Goal: Task Accomplishment & Management: Complete application form

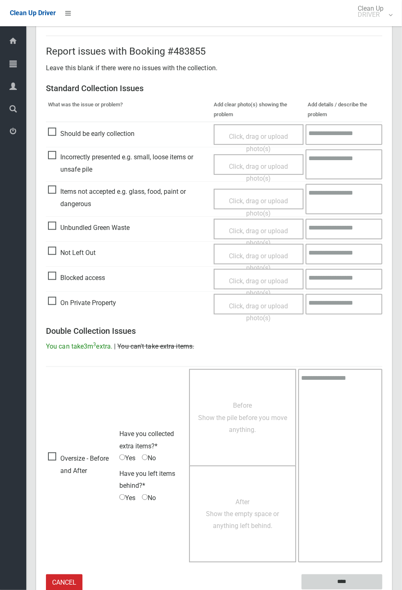
click at [347, 581] on input "****" at bounding box center [342, 581] width 81 height 15
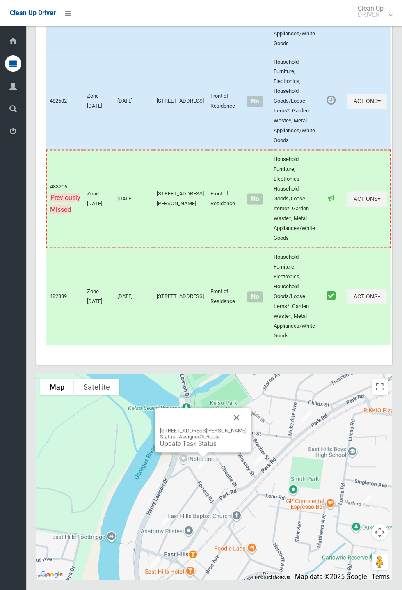
click at [195, 448] on link "Update Task Status" at bounding box center [188, 444] width 57 height 8
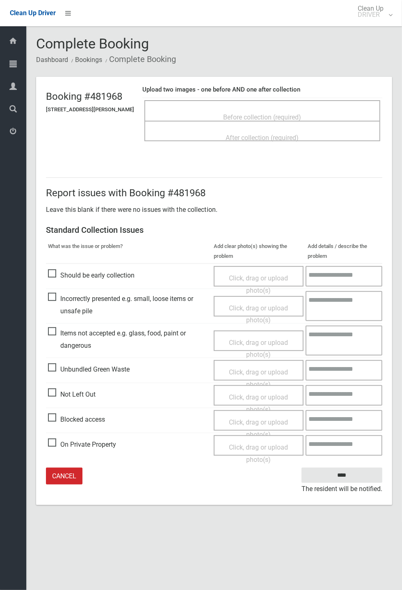
click at [254, 113] on span "Before collection (required)" at bounding box center [263, 117] width 78 height 8
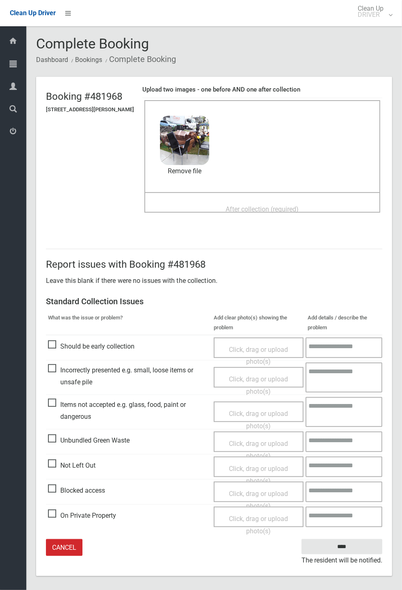
click at [229, 205] on span "After collection (required)" at bounding box center [262, 209] width 73 height 8
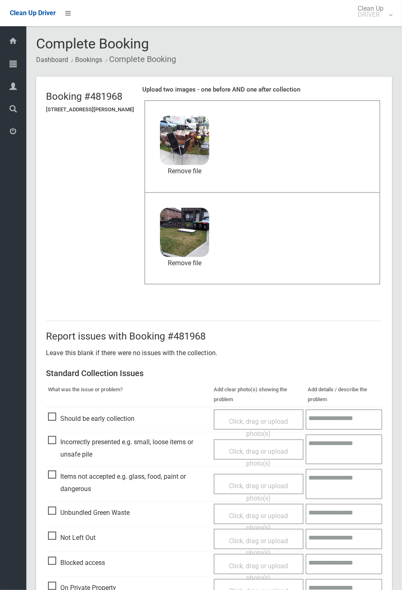
scroll to position [38, 0]
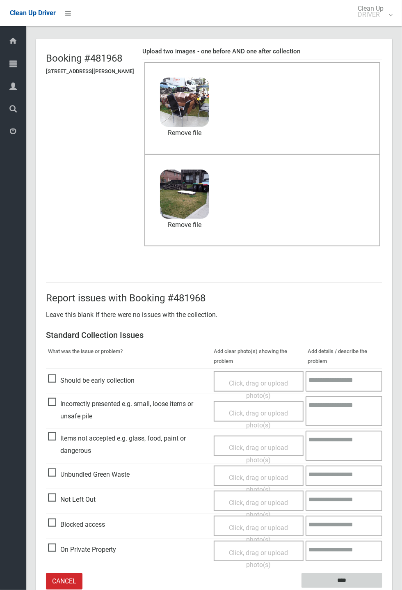
click at [382, 588] on input "****" at bounding box center [342, 580] width 81 height 15
click at [392, 356] on div "Report issues with Booking #481968 Leave this blank if there were no issues wit…" at bounding box center [214, 436] width 356 height 347
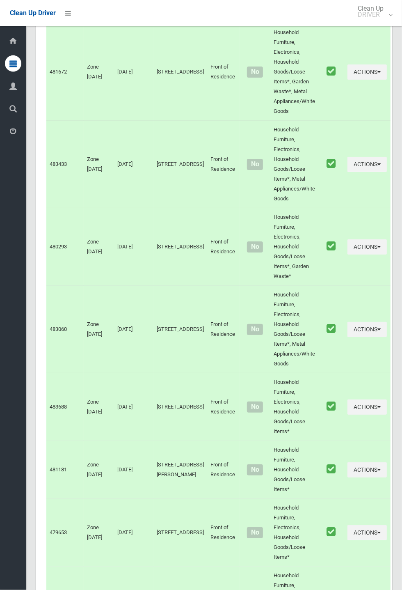
scroll to position [3975, 0]
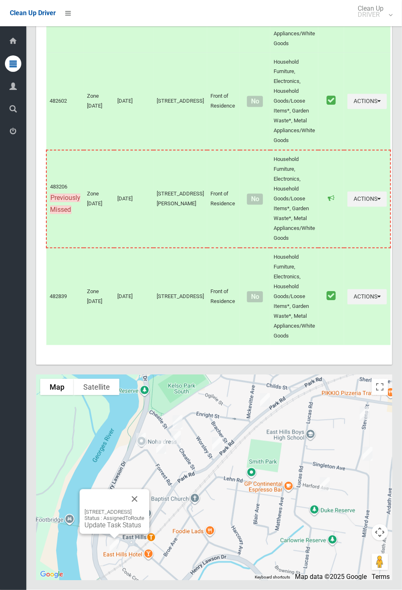
click at [144, 509] on button "Close" at bounding box center [135, 499] width 20 height 20
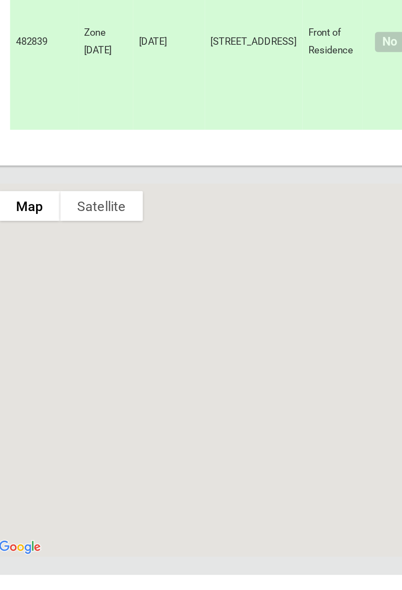
scroll to position [3976, 0]
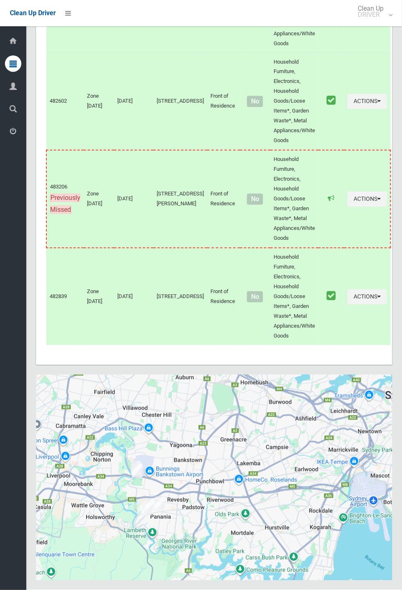
scroll to position [3975, 0]
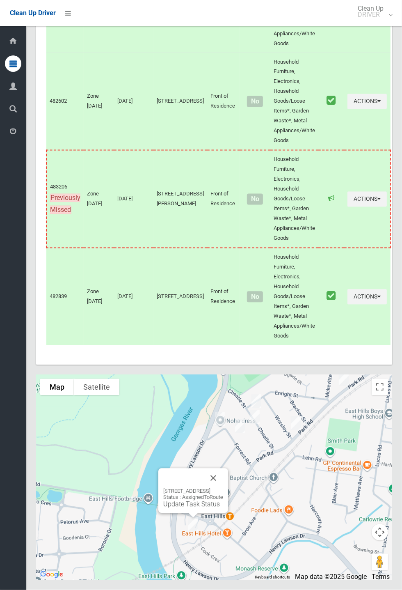
click at [228, 513] on div "34 Cook Crescent, EAST HILLS NSW 2213 Status : AssignedToRoute Update Task Stat…" at bounding box center [193, 490] width 70 height 45
click at [223, 488] on button "Close" at bounding box center [214, 478] width 20 height 20
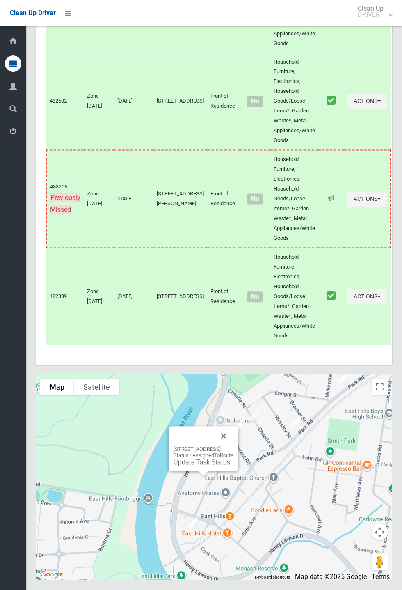
click at [233, 446] on button "Close" at bounding box center [224, 436] width 20 height 20
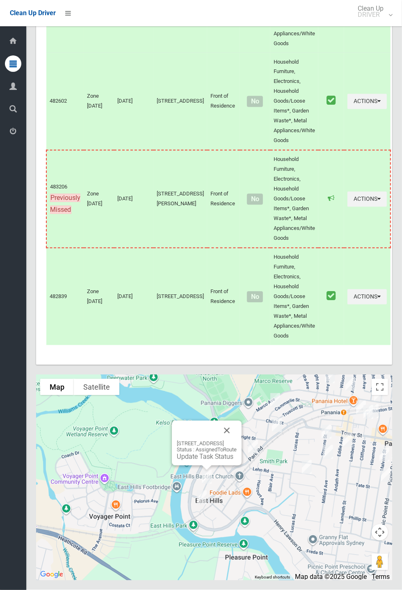
click at [198, 460] on link "Update Task Status" at bounding box center [205, 457] width 57 height 8
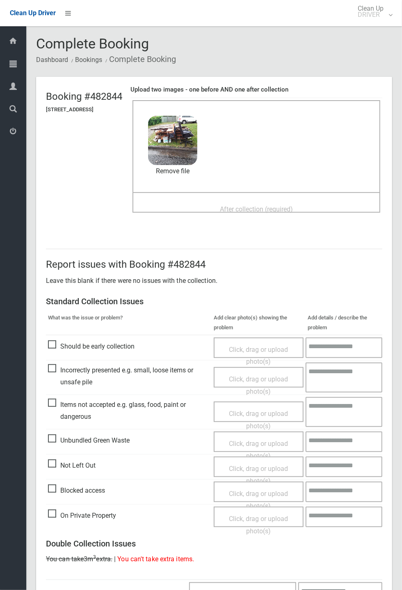
click at [243, 205] on span "After collection (required)" at bounding box center [256, 209] width 73 height 8
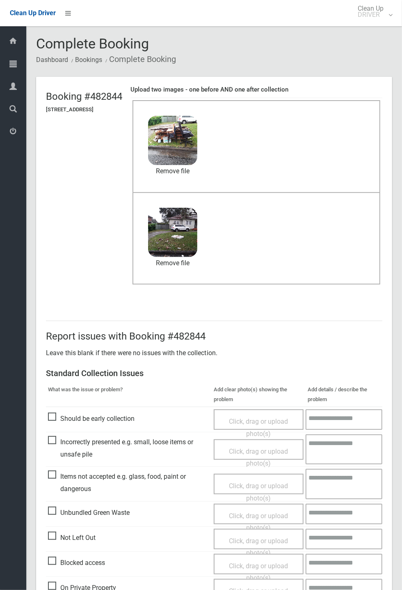
scroll to position [285, 0]
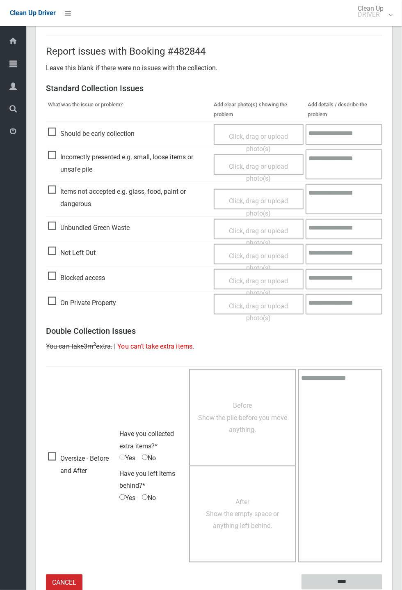
click at [382, 589] on input "****" at bounding box center [342, 581] width 81 height 15
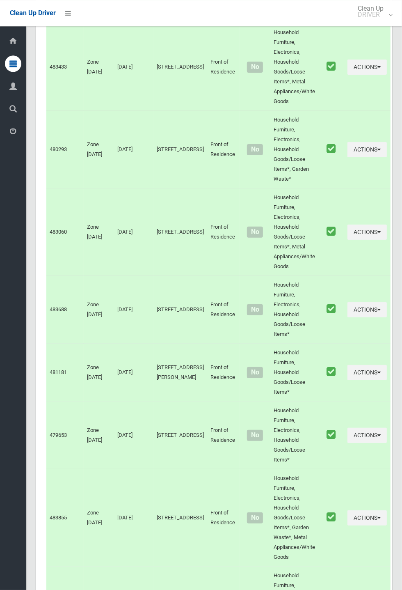
scroll to position [3975, 0]
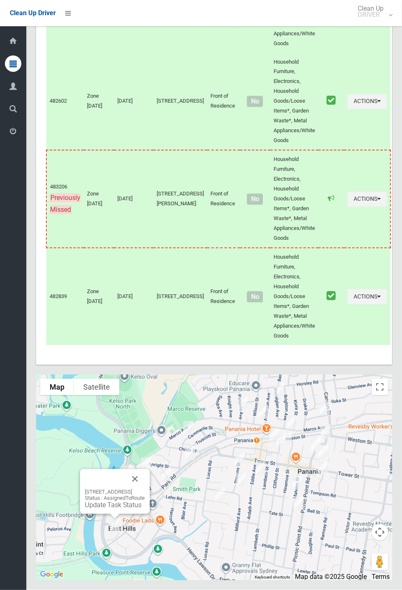
click at [110, 509] on link "Update Task Status" at bounding box center [113, 505] width 57 height 8
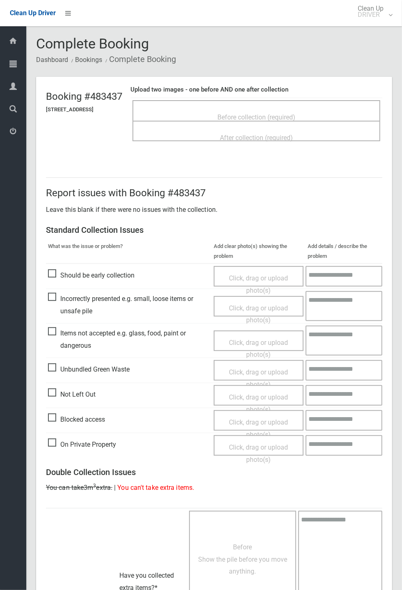
click at [262, 119] on span "Before collection (required)" at bounding box center [256, 117] width 78 height 8
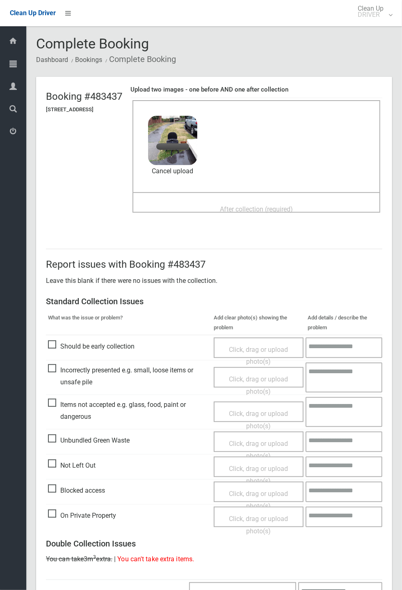
click at [296, 201] on div "After collection (required)" at bounding box center [257, 208] width 230 height 15
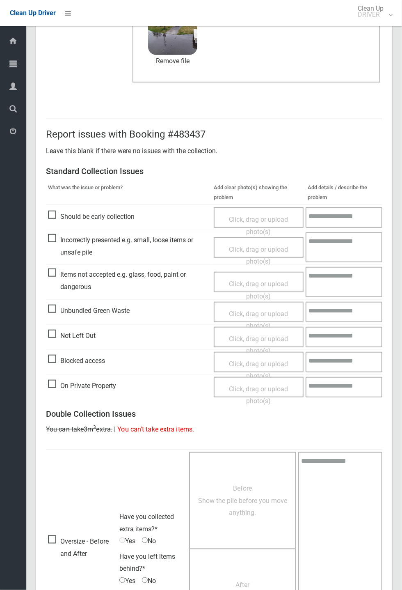
scroll to position [285, 0]
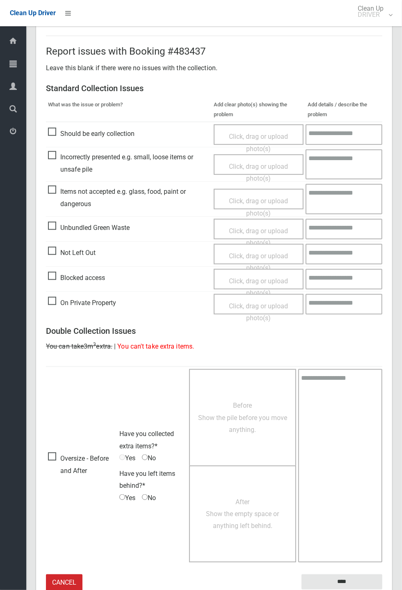
click at [329, 589] on small "The resident will be notified." at bounding box center [342, 595] width 81 height 12
click at [343, 589] on small "The resident will be notified." at bounding box center [342, 595] width 81 height 12
click at [341, 589] on small "The resident will be notified." at bounding box center [342, 595] width 81 height 12
click at [335, 578] on input "****" at bounding box center [342, 581] width 81 height 15
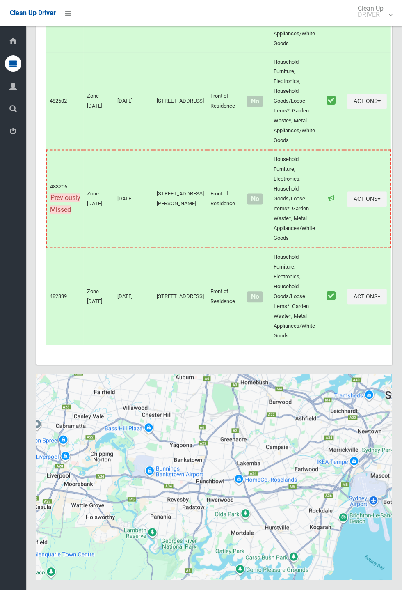
scroll to position [3975, 0]
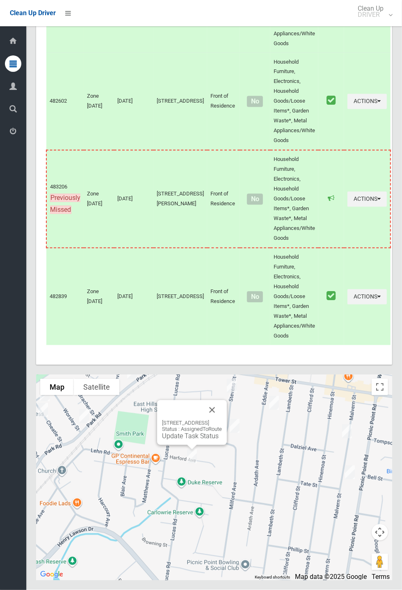
click at [183, 440] on div "9a Harford Avenue, EAST HILLS NSW 2213 Status : AssignedToRoute Update Task Sta…" at bounding box center [192, 430] width 60 height 20
click at [174, 440] on link "Update Task Status" at bounding box center [190, 436] width 57 height 8
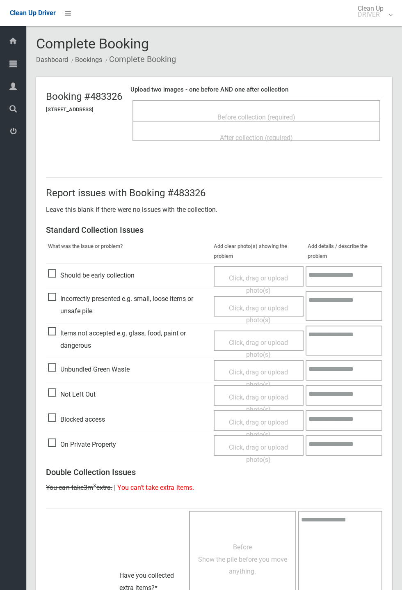
click at [256, 113] on span "Before collection (required)" at bounding box center [256, 117] width 78 height 8
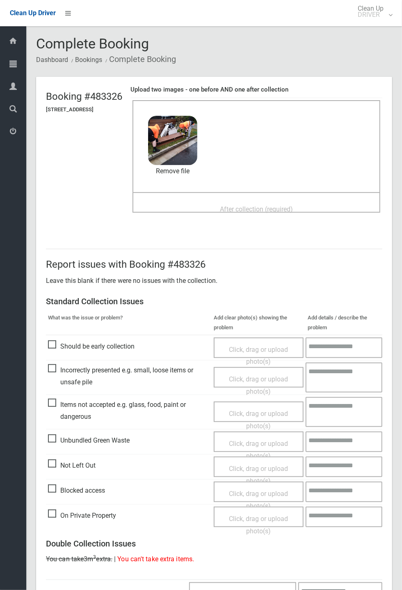
click at [242, 205] on span "After collection (required)" at bounding box center [256, 209] width 73 height 8
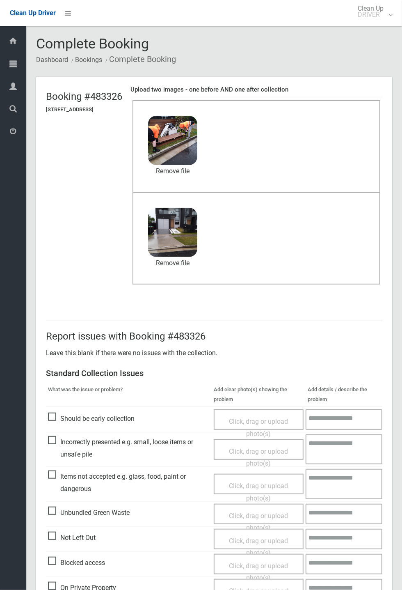
scroll to position [285, 0]
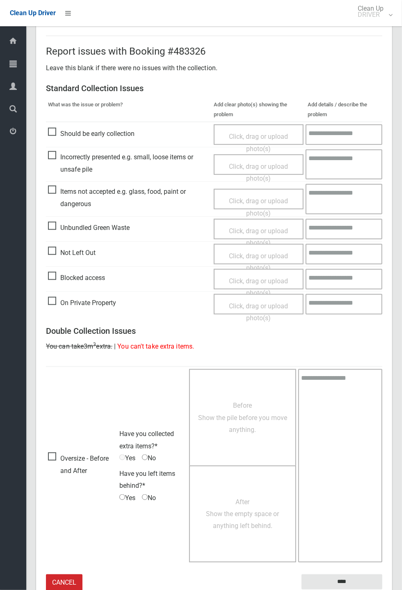
click at [347, 589] on small "The resident will be notified." at bounding box center [342, 595] width 81 height 12
click at [382, 589] on input "****" at bounding box center [342, 581] width 81 height 15
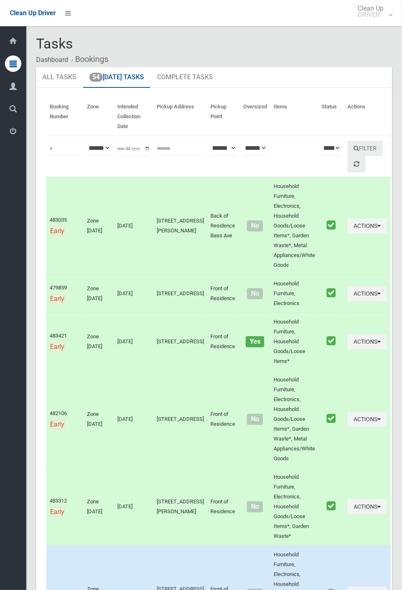
click at [7, 583] on div "Dashboard Tasks All Tasks Todays Tasks Overdue Tasks Complete Tasks Profile Sea…" at bounding box center [13, 307] width 26 height 563
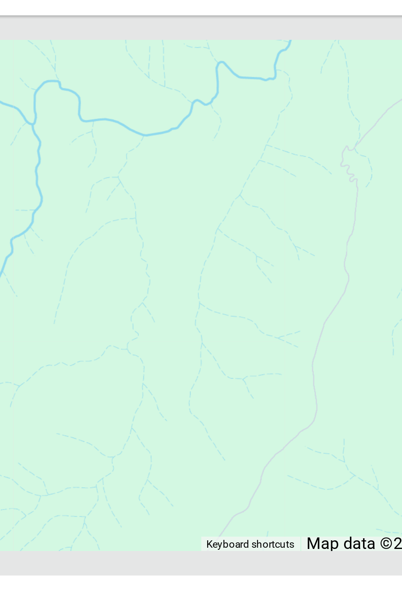
scroll to position [3975, 0]
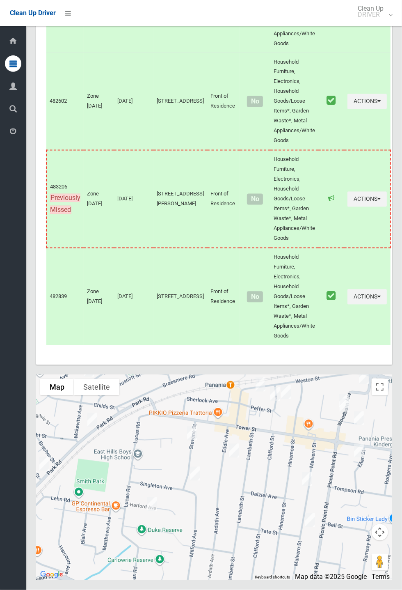
scroll to position [3965, 0]
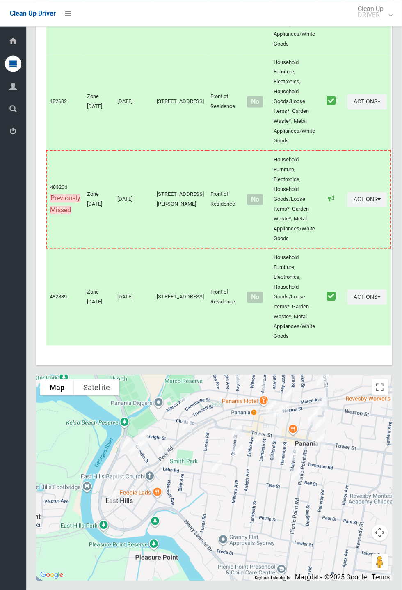
click at [72, 26] on td "481621" at bounding box center [64, 9] width 37 height 87
click at [71, 15] on icon at bounding box center [68, 13] width 6 height 14
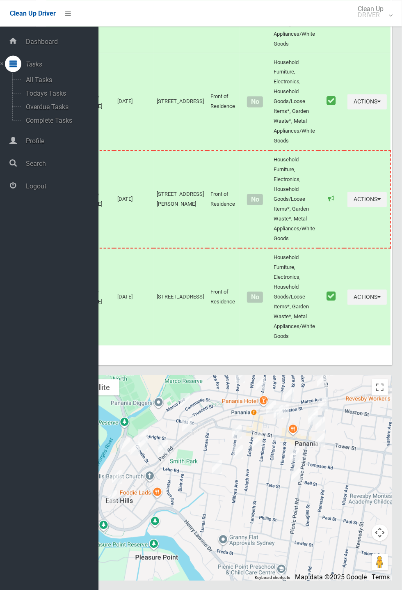
click at [46, 190] on span "Logout" at bounding box center [60, 186] width 75 height 8
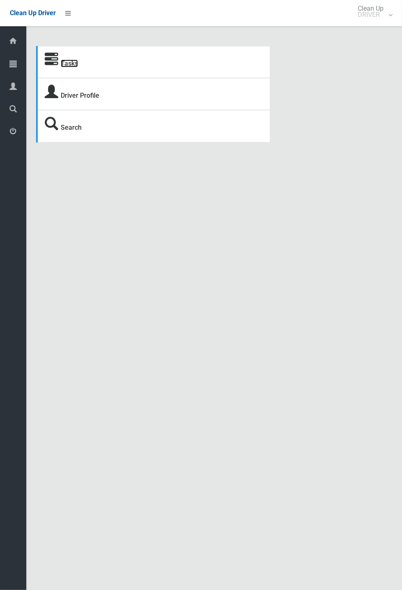
click at [66, 64] on link "Tasks" at bounding box center [69, 63] width 17 height 8
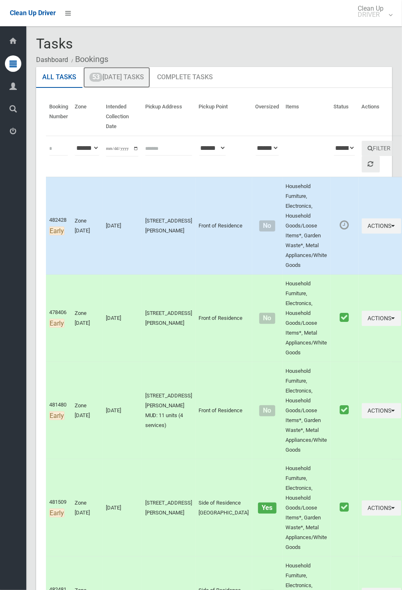
click at [136, 81] on link "53 Today's Tasks" at bounding box center [116, 77] width 67 height 21
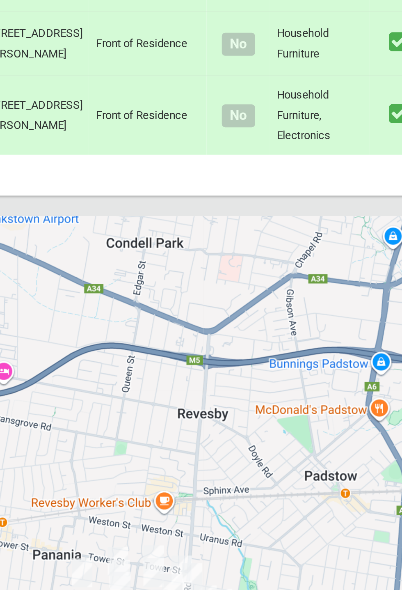
scroll to position [3592, 0]
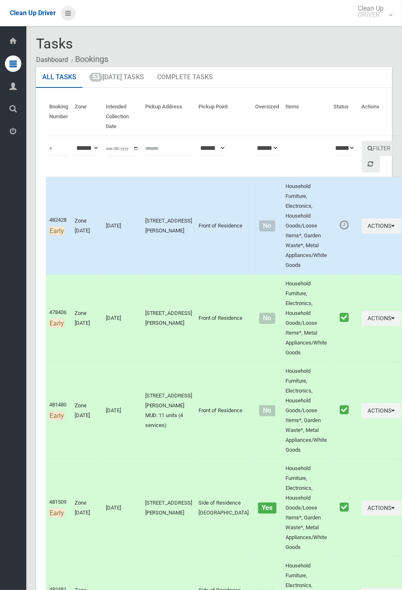
click at [71, 17] on icon at bounding box center [68, 13] width 6 height 14
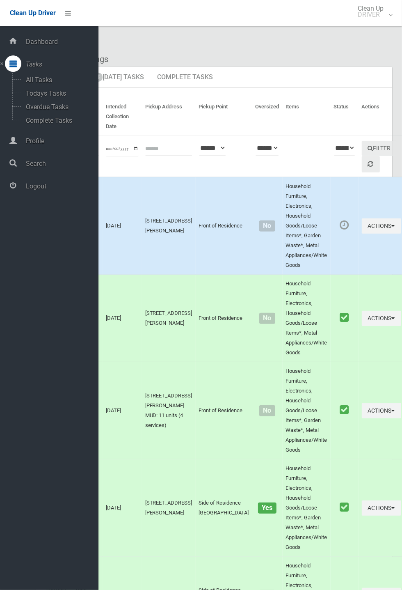
click at [46, 187] on span "Logout" at bounding box center [60, 186] width 75 height 8
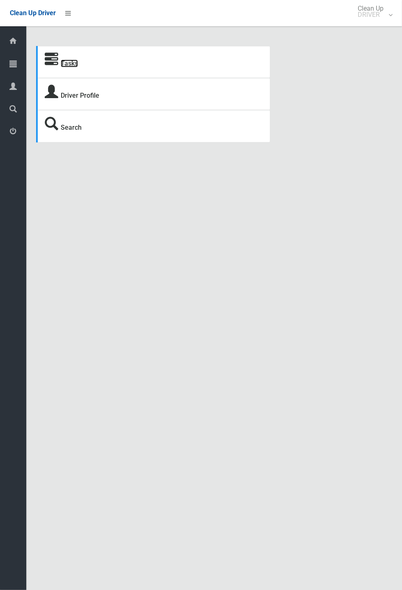
click at [75, 63] on link "Tasks" at bounding box center [69, 63] width 17 height 8
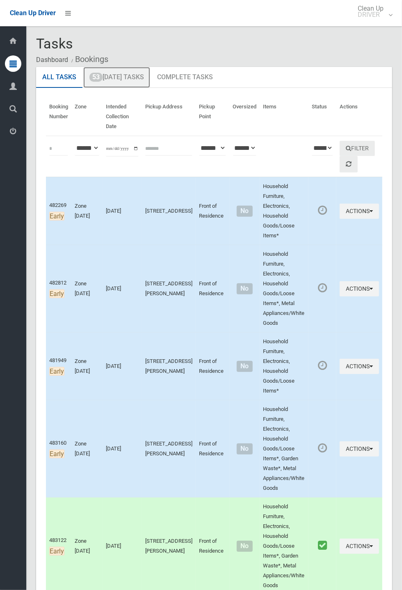
click at [135, 76] on link "53 Today's Tasks" at bounding box center [116, 77] width 67 height 21
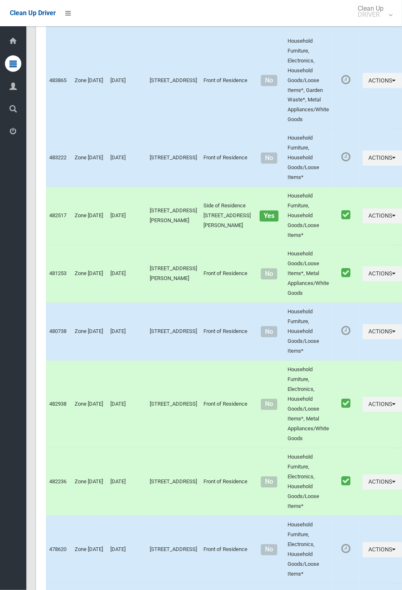
scroll to position [3937, 0]
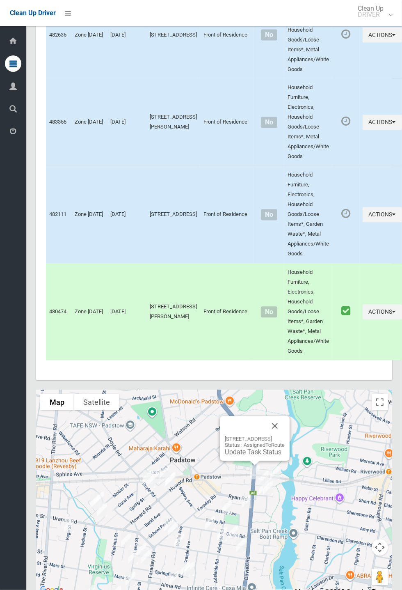
click at [285, 436] on button "Close" at bounding box center [275, 426] width 20 height 20
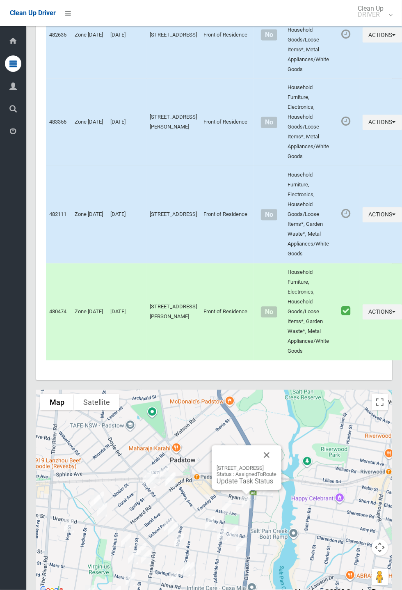
click at [277, 465] on button "Close" at bounding box center [267, 455] width 20 height 20
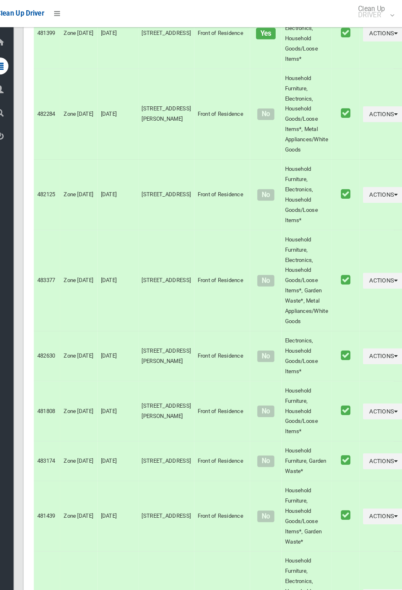
scroll to position [937, 0]
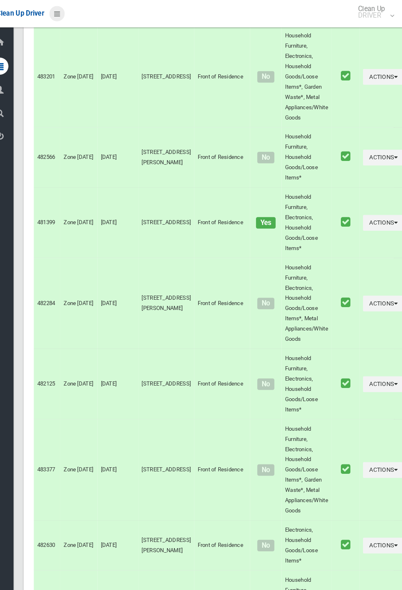
click at [71, 20] on icon at bounding box center [68, 13] width 6 height 14
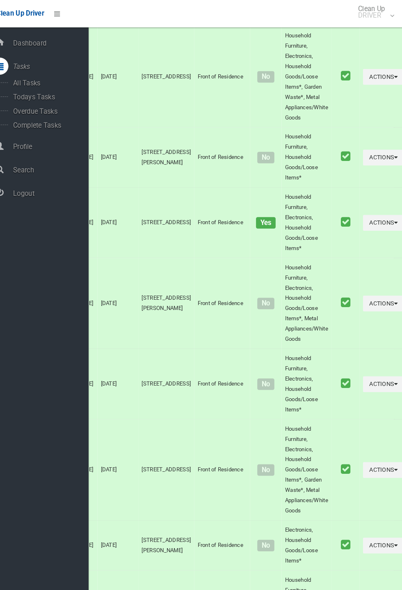
click at [44, 190] on span "Logout" at bounding box center [60, 186] width 75 height 8
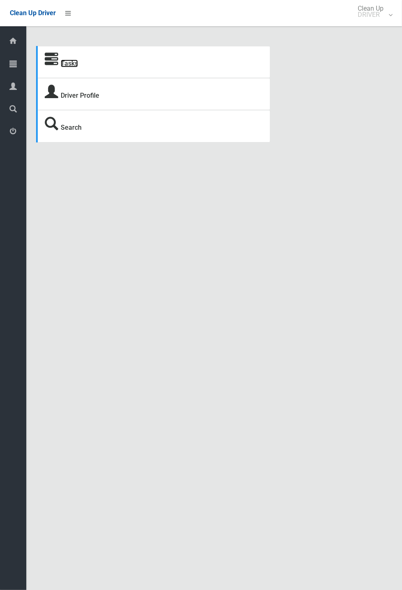
click at [71, 64] on link "Tasks" at bounding box center [69, 63] width 17 height 8
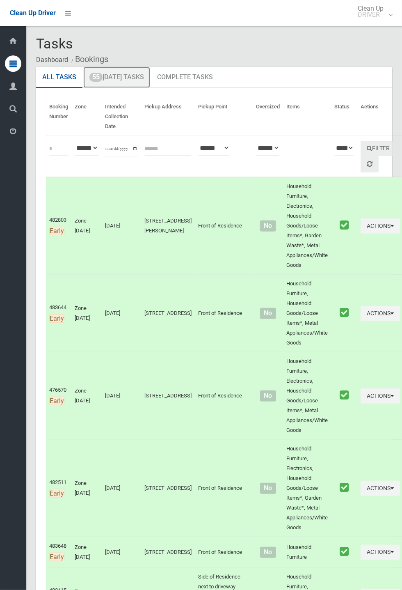
click at [112, 79] on link "55 Today's Tasks" at bounding box center [116, 77] width 67 height 21
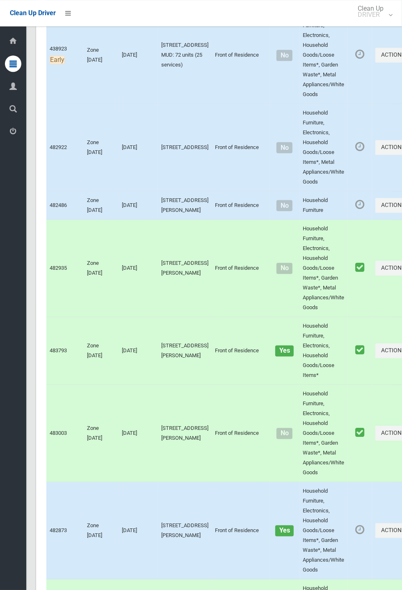
scroll to position [4694, 0]
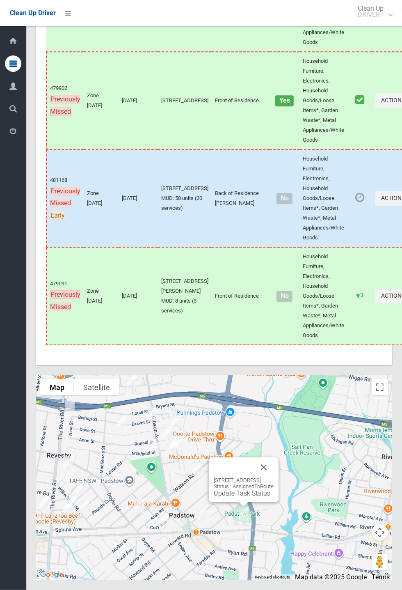
click at [274, 477] on button "Close" at bounding box center [264, 467] width 20 height 20
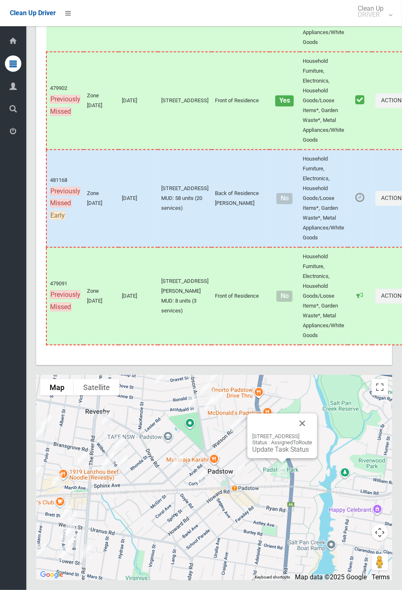
click at [312, 433] on button "Close" at bounding box center [303, 423] width 20 height 20
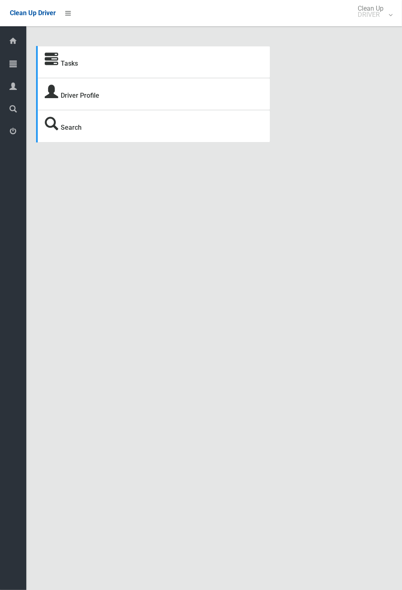
click at [17, 94] on icon at bounding box center [12, 86] width 7 height 16
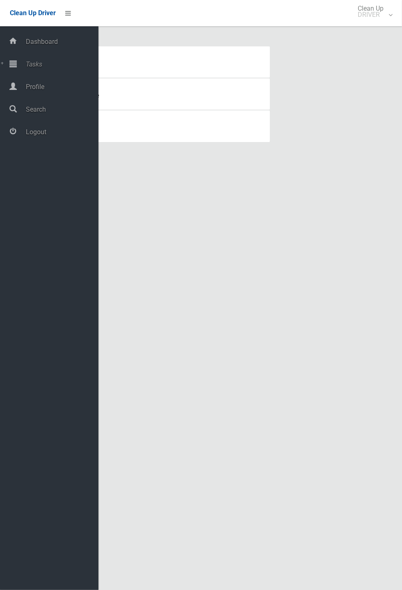
click at [46, 135] on span "Logout" at bounding box center [60, 132] width 75 height 8
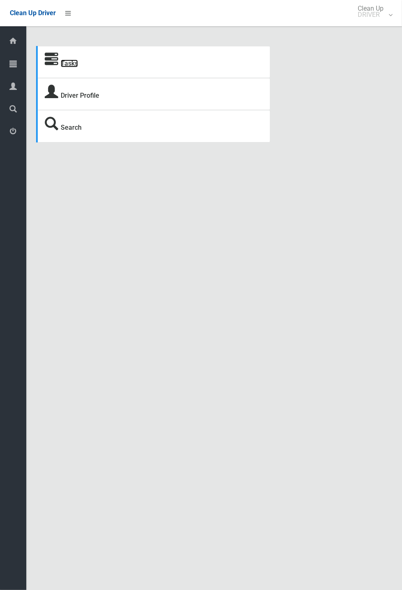
click at [73, 67] on link "Tasks" at bounding box center [69, 63] width 17 height 8
click at [74, 65] on link "Tasks" at bounding box center [69, 63] width 17 height 8
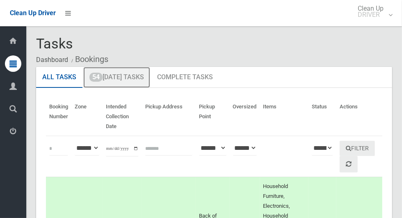
click at [137, 77] on link "54 Today's Tasks" at bounding box center [116, 77] width 67 height 21
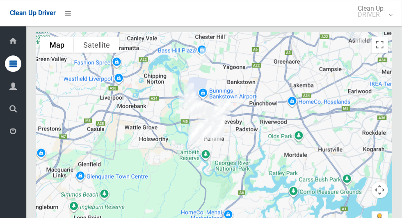
scroll to position [4361, 0]
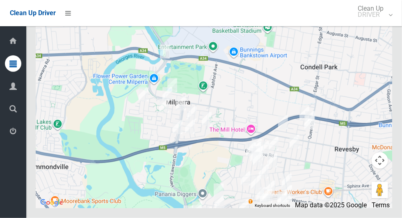
click at [378, 69] on div at bounding box center [214, 105] width 356 height 205
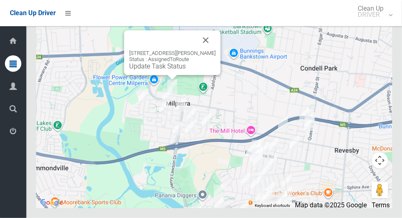
click at [215, 50] on button "Close" at bounding box center [206, 40] width 20 height 20
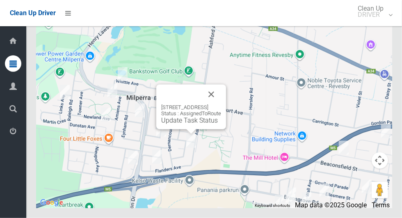
click at [221, 104] on button "Close" at bounding box center [211, 95] width 20 height 20
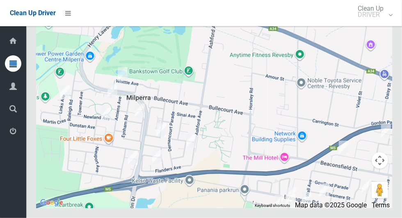
click at [384, 101] on div at bounding box center [214, 105] width 356 height 205
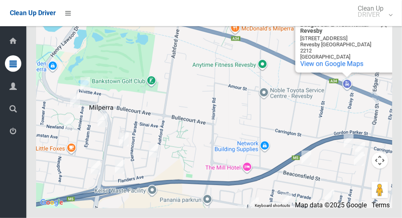
click at [141, 134] on div "Budget Car & Truck Rental Revesby Budget Car & Truck Rental Revesby 112 Milperr…" at bounding box center [214, 105] width 356 height 205
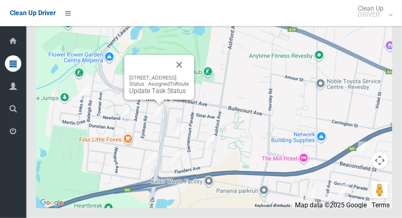
click at [189, 75] on button "Close" at bounding box center [179, 65] width 20 height 20
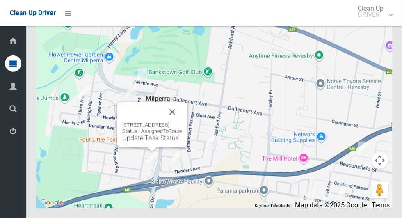
click at [182, 122] on button "Close" at bounding box center [172, 112] width 20 height 20
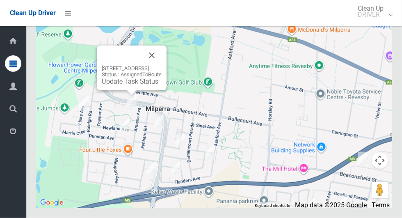
click at [162, 65] on button "Close" at bounding box center [152, 56] width 20 height 20
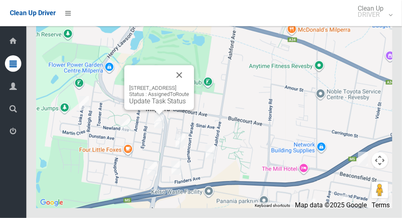
click at [189, 85] on button "Close" at bounding box center [179, 75] width 20 height 20
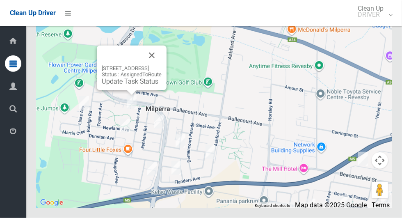
click at [162, 65] on button "Close" at bounding box center [152, 56] width 20 height 20
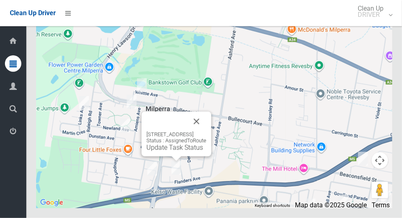
click at [206, 131] on button "Close" at bounding box center [197, 122] width 20 height 20
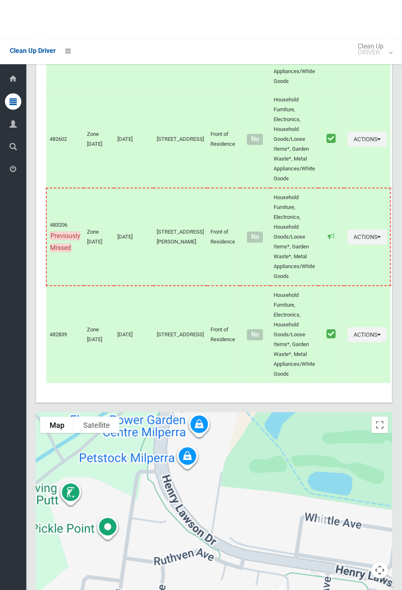
scroll to position [3976, 0]
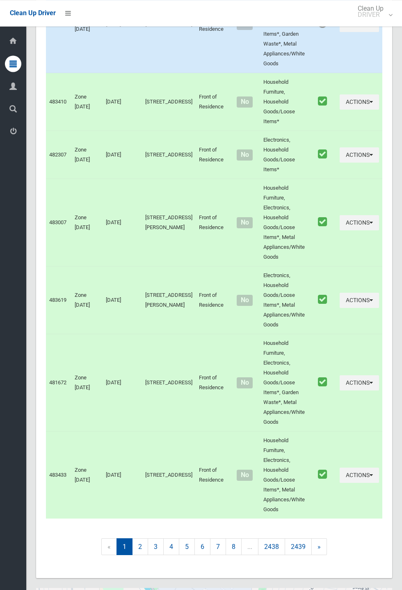
scroll to position [1194, 0]
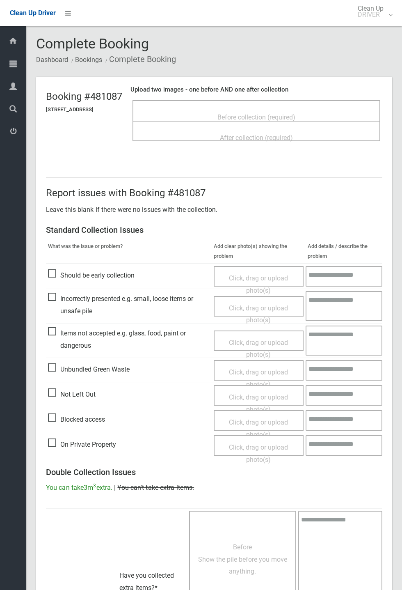
click at [270, 113] on span "Before collection (required)" at bounding box center [256, 117] width 78 height 8
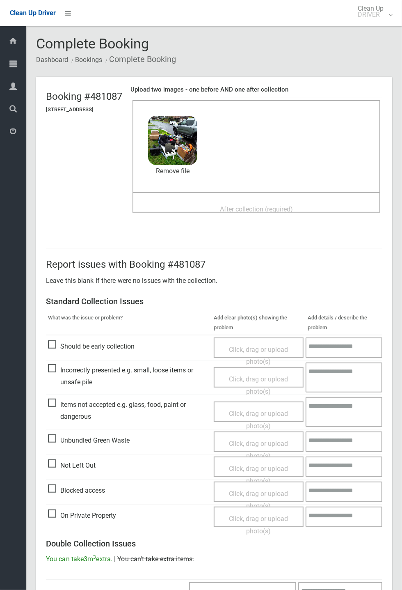
click at [247, 201] on div "After collection (required)" at bounding box center [257, 208] width 230 height 15
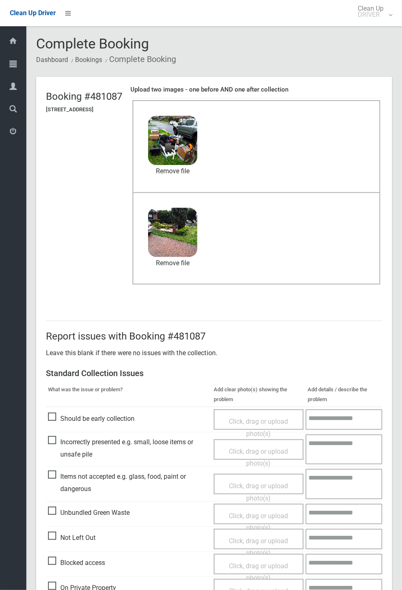
scroll to position [285, 0]
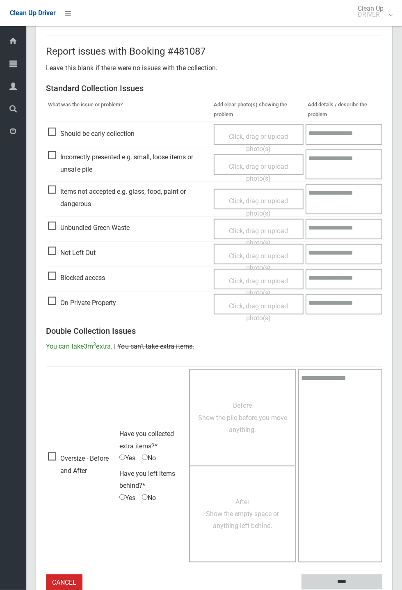
click at [345, 576] on input "****" at bounding box center [342, 581] width 81 height 15
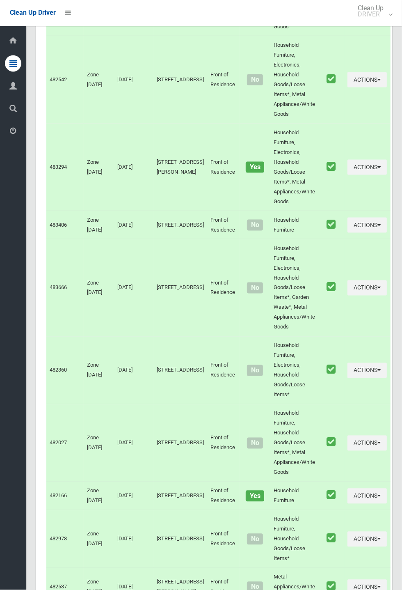
scroll to position [3975, 0]
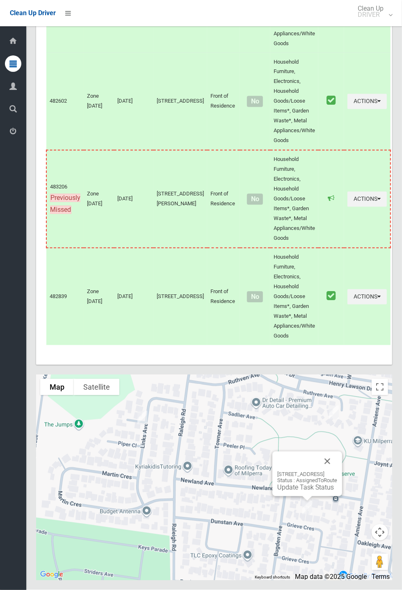
click at [337, 471] on button "Close" at bounding box center [328, 461] width 20 height 20
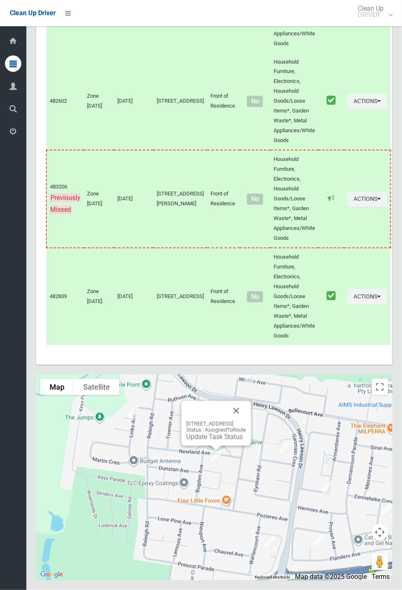
click at [206, 441] on link "Update Task Status" at bounding box center [214, 437] width 57 height 8
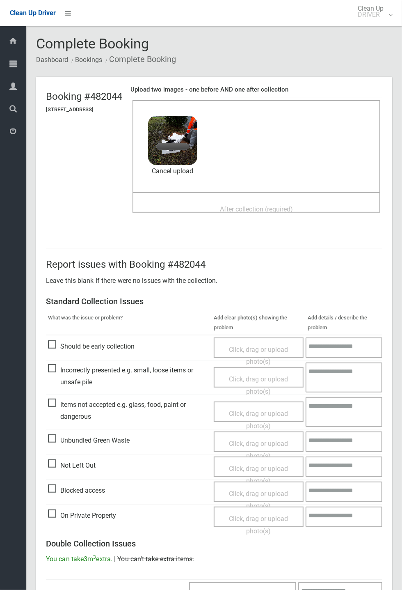
click at [231, 205] on span "After collection (required)" at bounding box center [256, 209] width 73 height 8
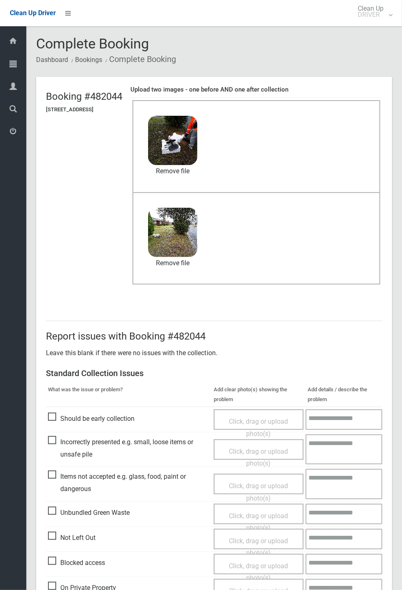
scroll to position [285, 0]
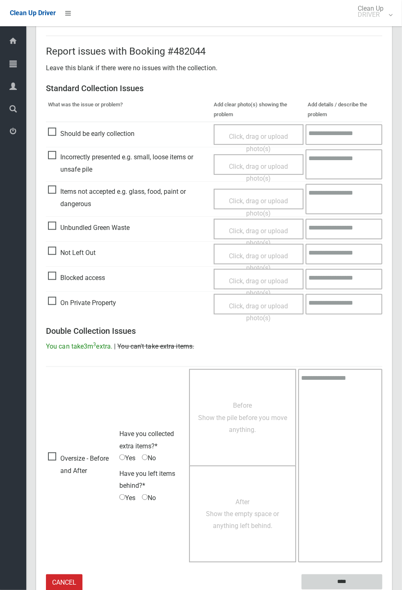
click at [341, 579] on input "****" at bounding box center [342, 581] width 81 height 15
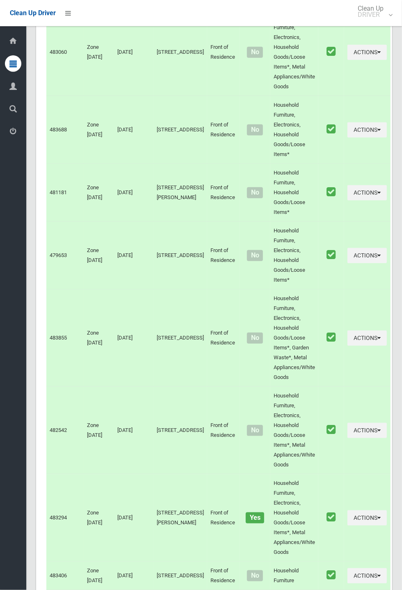
scroll to position [3975, 0]
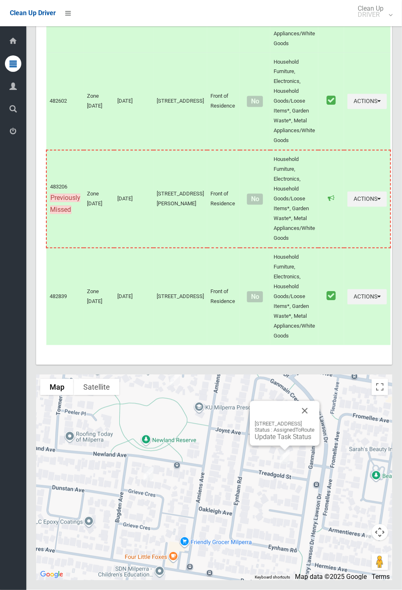
click at [315, 421] on button "Close" at bounding box center [305, 411] width 20 height 20
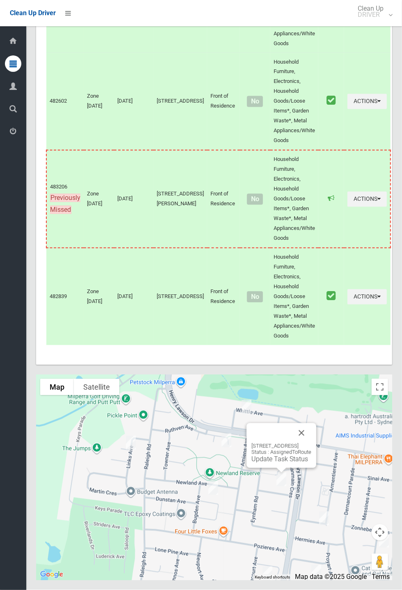
click at [268, 463] on link "Update Task Status" at bounding box center [280, 459] width 57 height 8
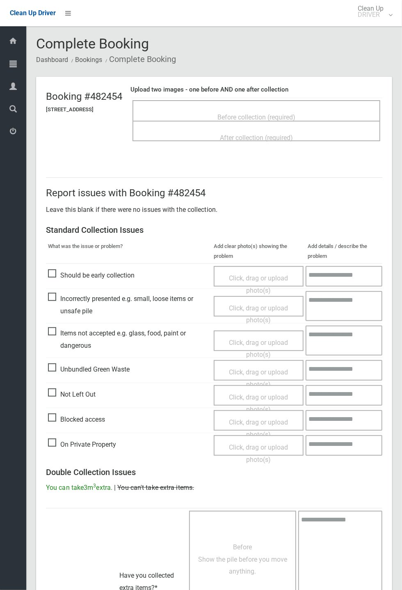
click at [279, 113] on span "Before collection (required)" at bounding box center [256, 117] width 78 height 8
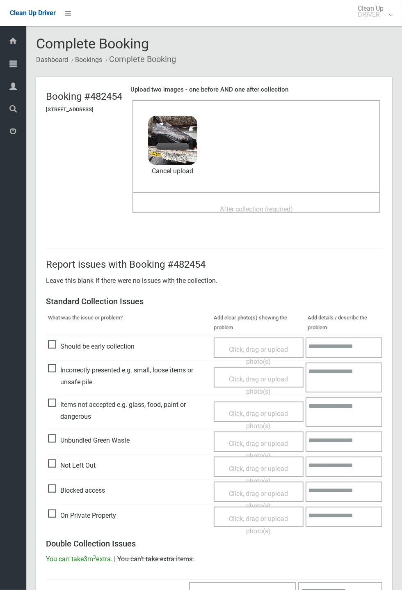
click at [293, 206] on span "After collection (required)" at bounding box center [256, 209] width 73 height 8
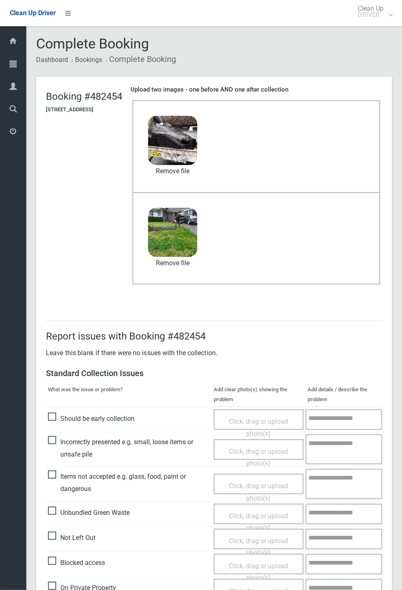
scroll to position [285, 0]
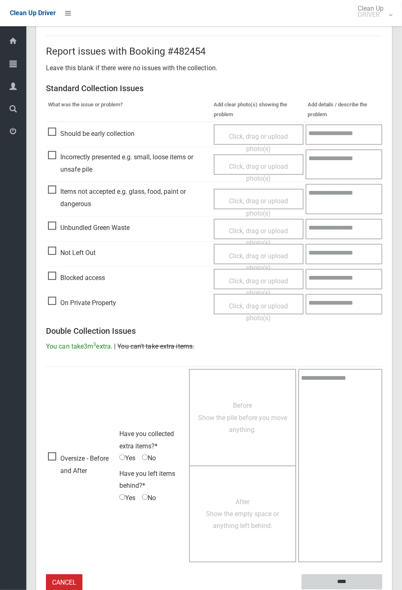
click at [382, 589] on input "****" at bounding box center [342, 581] width 81 height 15
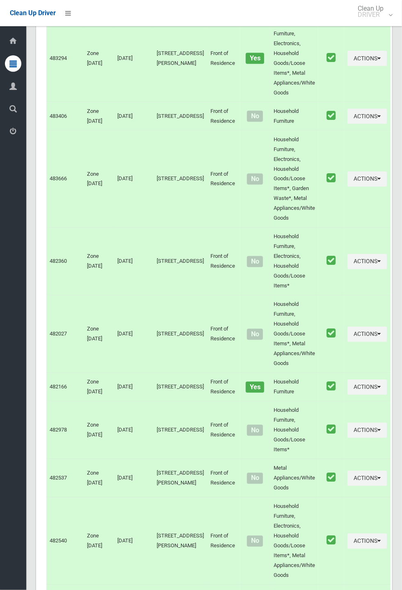
scroll to position [3975, 0]
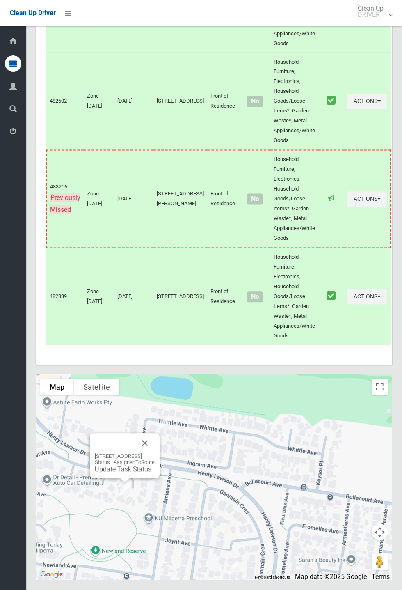
click at [160, 473] on div "[STREET_ADDRESS] Status : AssignedToRoute Update Task Status" at bounding box center [125, 455] width 70 height 45
click at [155, 453] on button "Close" at bounding box center [145, 443] width 20 height 20
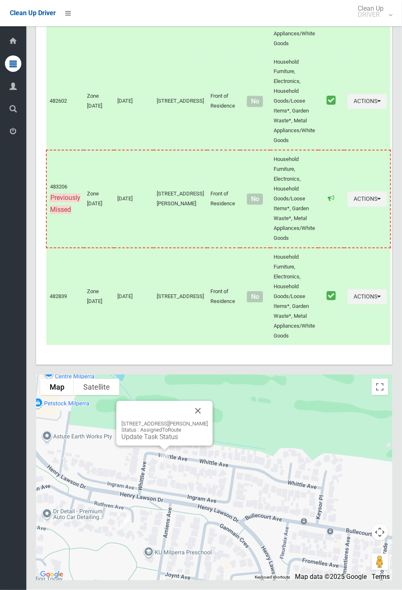
click at [160, 441] on link "Update Task Status" at bounding box center [149, 437] width 57 height 8
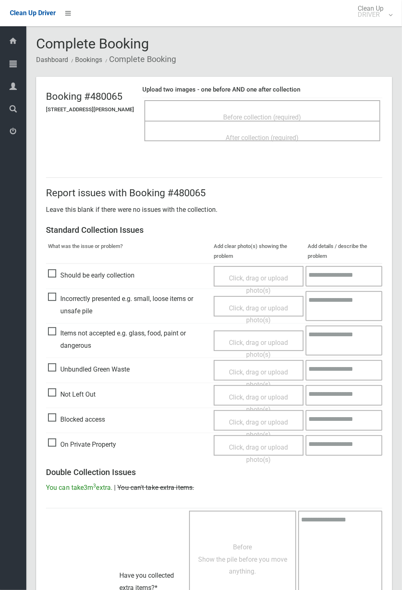
click at [271, 116] on span "Before collection (required)" at bounding box center [263, 117] width 78 height 8
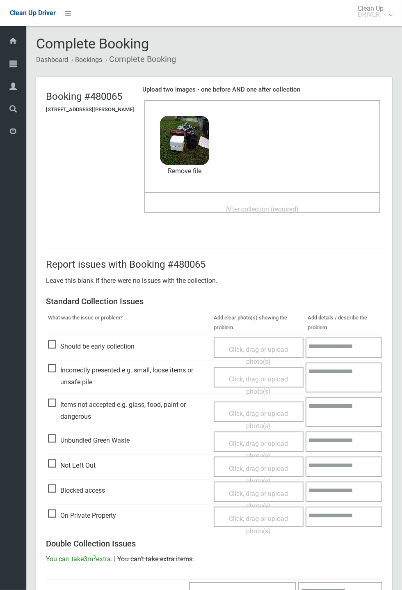
click at [279, 205] on span "After collection (required)" at bounding box center [262, 209] width 73 height 8
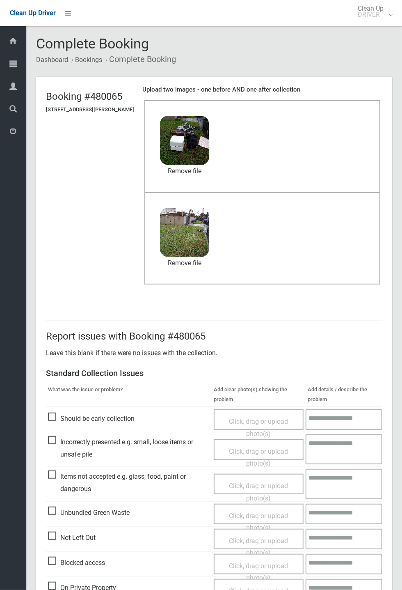
scroll to position [285, 0]
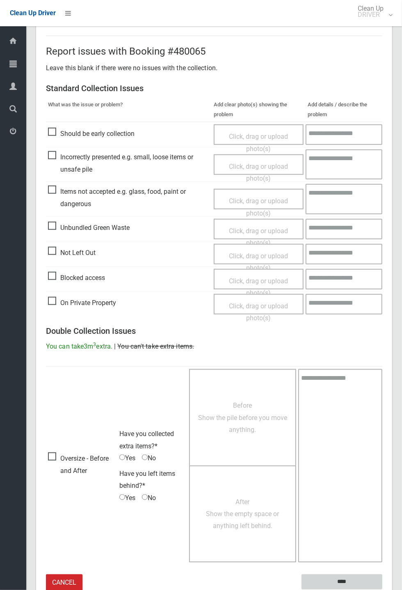
click at [336, 579] on input "****" at bounding box center [342, 581] width 81 height 15
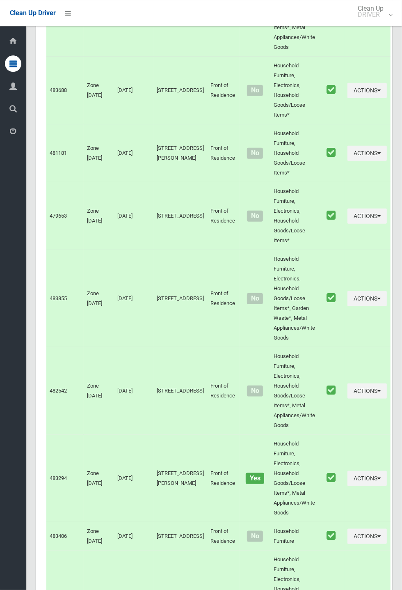
scroll to position [3975, 0]
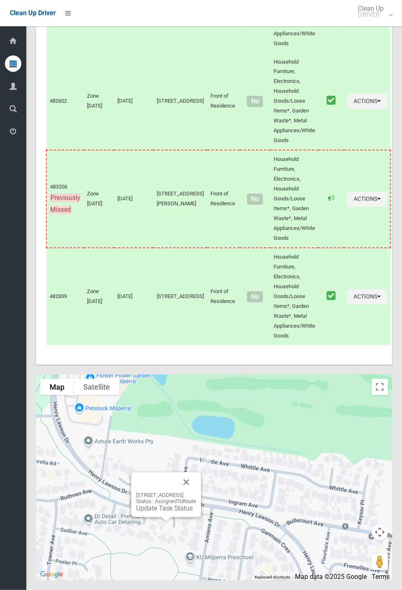
click at [196, 492] on button "Close" at bounding box center [186, 482] width 20 height 20
click at [153, 517] on div "36 Ruthven Avenue, MILPERRA NSW 2214 Status : AssignedToRoute Update Task Status" at bounding box center [166, 494] width 70 height 45
click at [154, 512] on link "Update Task Status" at bounding box center [164, 508] width 57 height 8
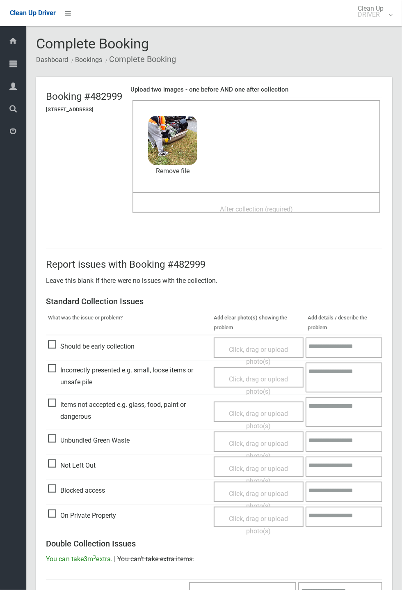
click at [234, 205] on span "After collection (required)" at bounding box center [256, 209] width 73 height 8
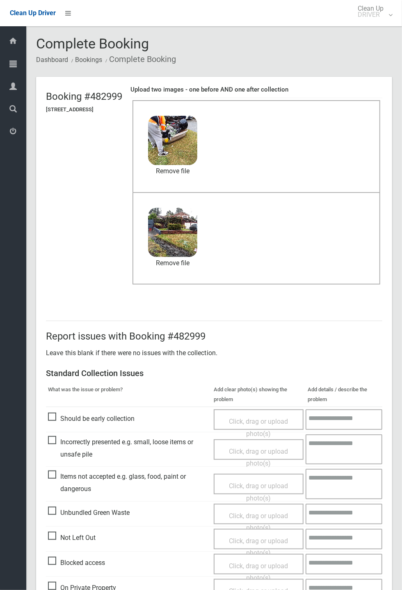
scroll to position [285, 0]
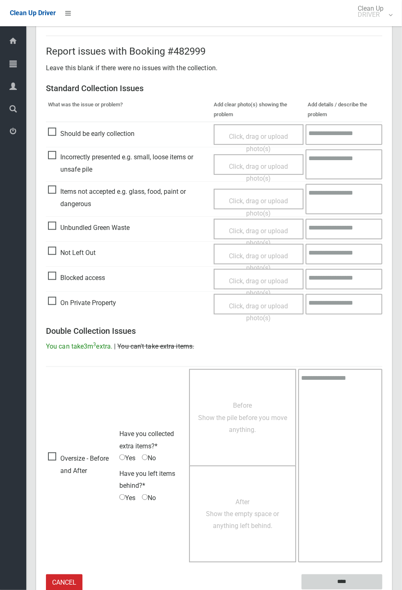
click at [337, 581] on input "****" at bounding box center [342, 581] width 81 height 15
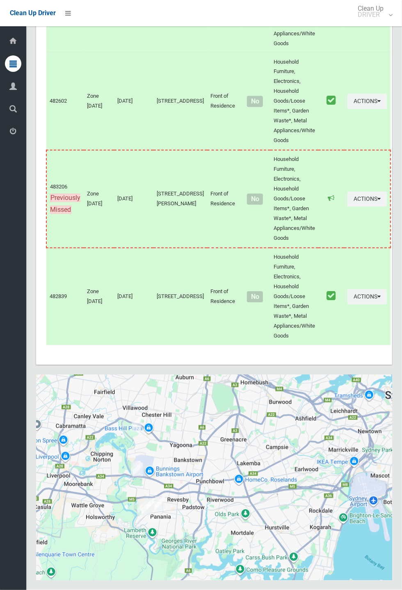
scroll to position [3975, 0]
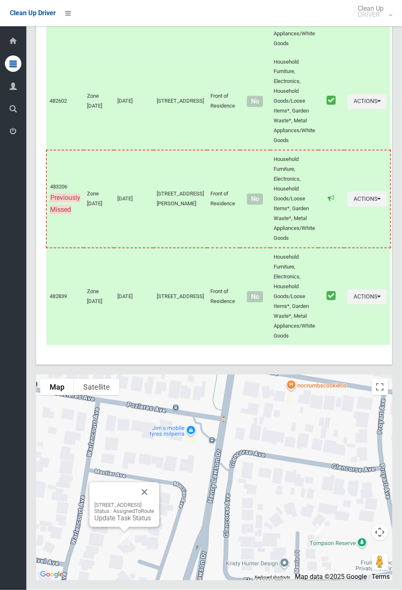
click at [120, 522] on link "Update Task Status" at bounding box center [122, 518] width 57 height 8
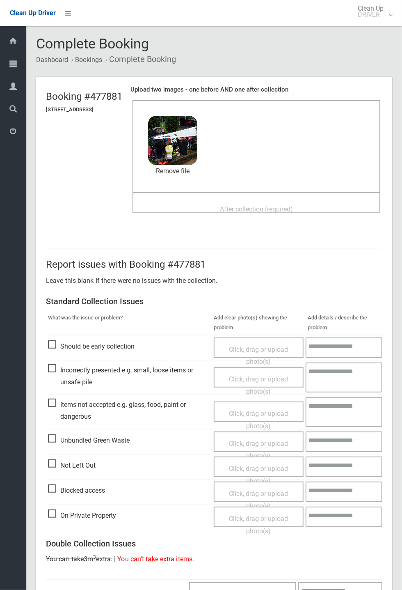
click at [254, 205] on span "After collection (required)" at bounding box center [256, 209] width 73 height 8
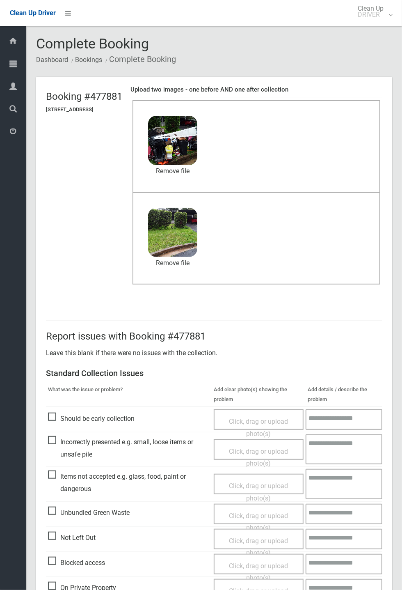
scroll to position [285, 0]
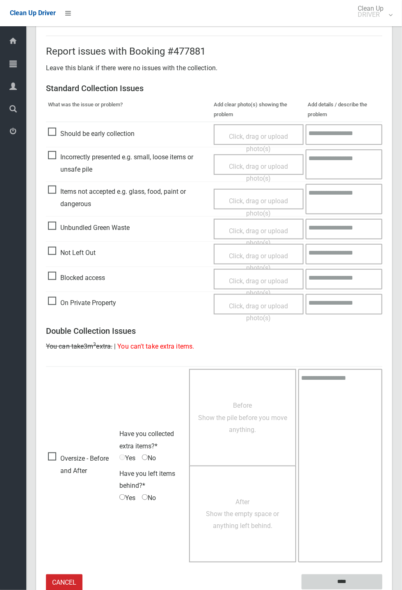
click at [382, 589] on input "****" at bounding box center [342, 581] width 81 height 15
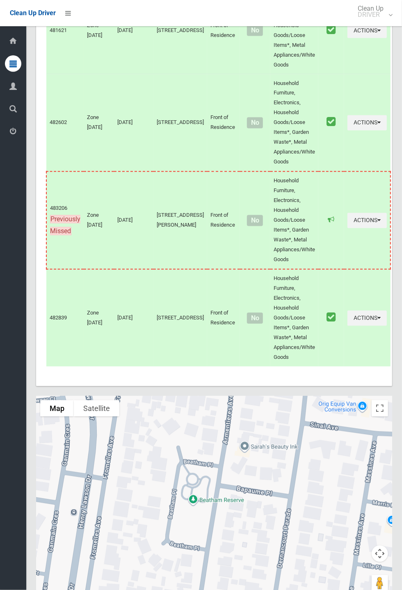
scroll to position [3975, 0]
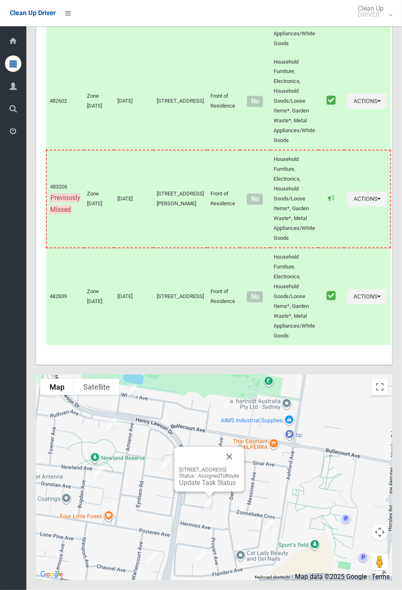
click at [196, 487] on link "Update Task Status" at bounding box center [207, 483] width 57 height 8
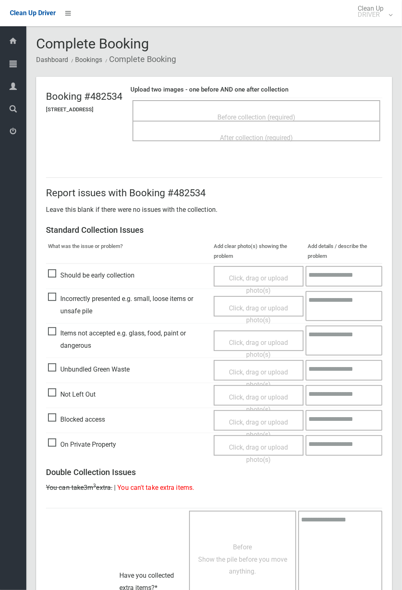
click at [260, 113] on span "Before collection (required)" at bounding box center [256, 117] width 78 height 8
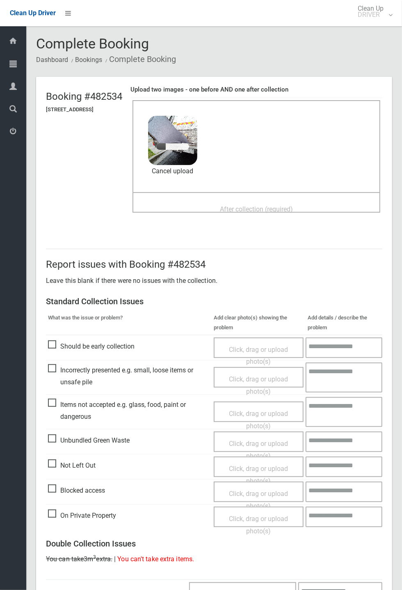
click at [258, 205] on span "After collection (required)" at bounding box center [256, 209] width 73 height 8
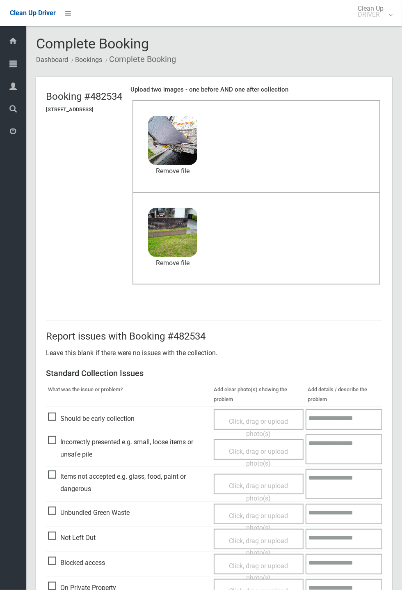
scroll to position [285, 0]
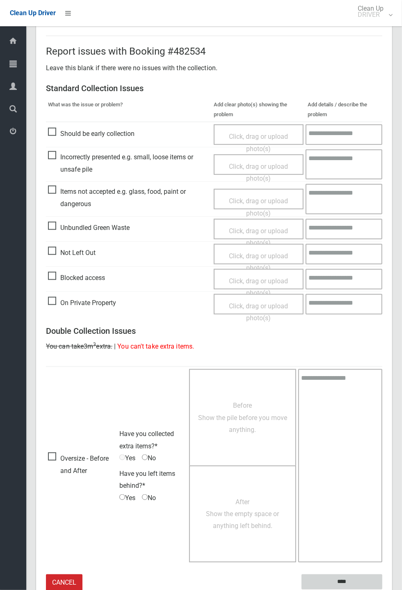
click at [339, 578] on input "****" at bounding box center [342, 581] width 81 height 15
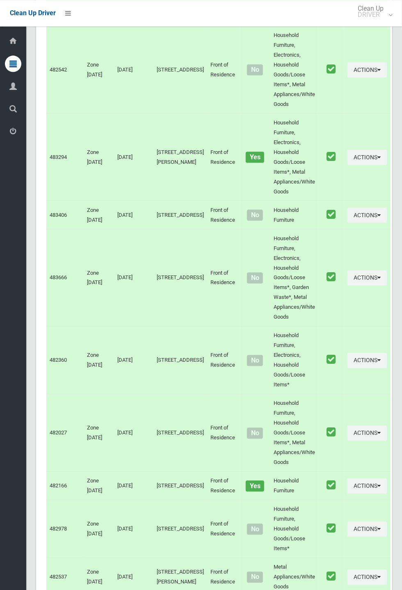
scroll to position [3975, 0]
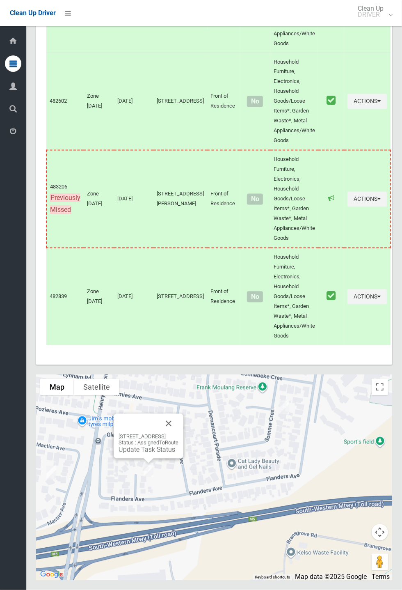
click at [178, 433] on button "Close" at bounding box center [169, 424] width 20 height 20
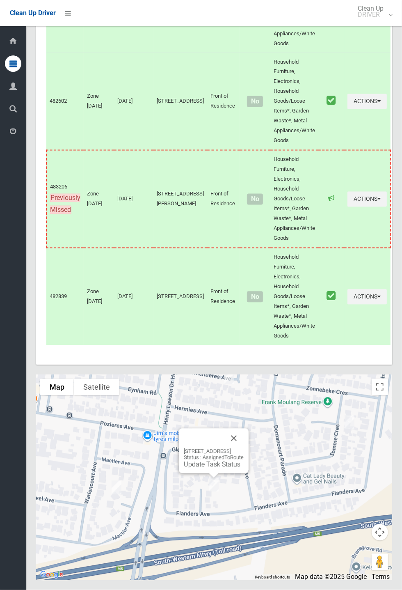
click at [243, 448] on button "Close" at bounding box center [234, 438] width 20 height 20
click at [244, 448] on button "Close" at bounding box center [234, 438] width 20 height 20
click at [215, 468] on link "Update Task Status" at bounding box center [212, 464] width 57 height 8
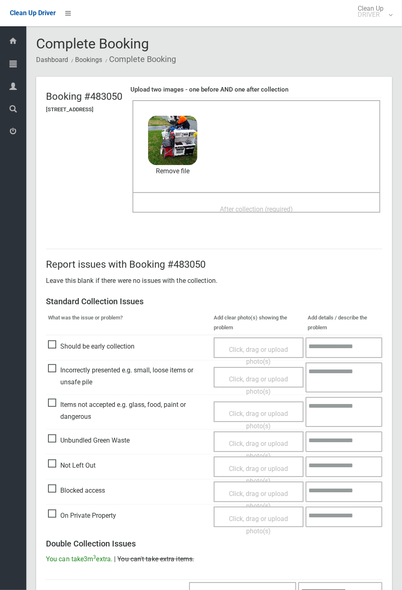
click at [255, 205] on span "After collection (required)" at bounding box center [256, 209] width 73 height 8
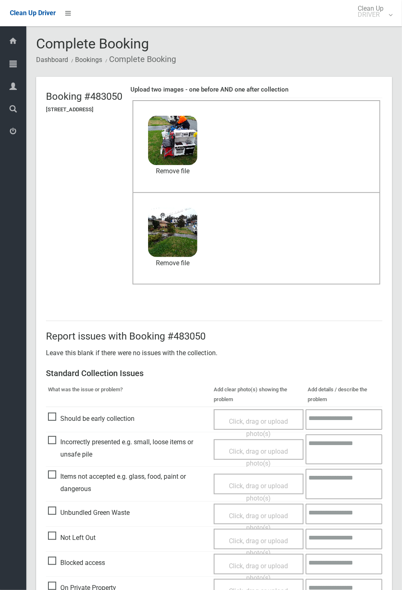
scroll to position [285, 0]
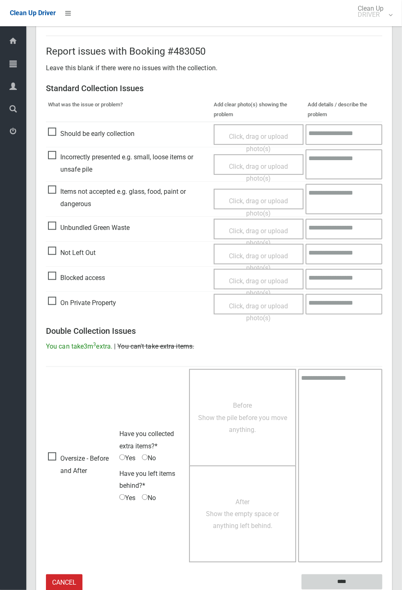
click at [336, 578] on input "****" at bounding box center [342, 581] width 81 height 15
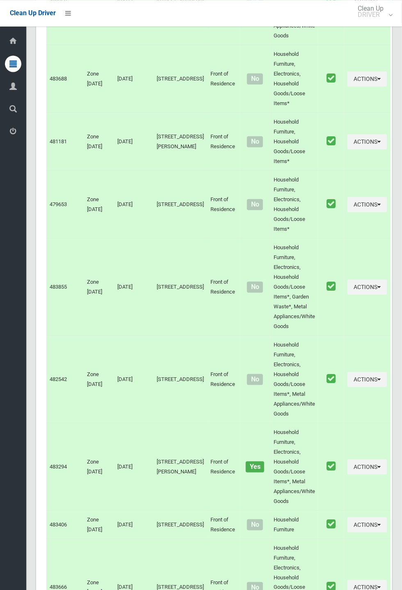
scroll to position [3975, 0]
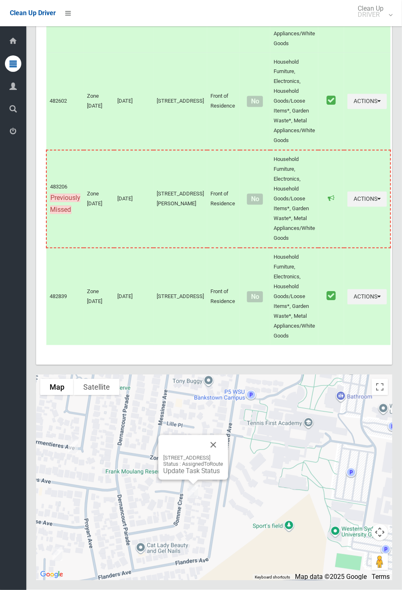
click at [183, 480] on div "[STREET_ADDRESS] Status : AssignedToRoute Update Task Status" at bounding box center [193, 457] width 70 height 45
click at [169, 475] on link "Update Task Status" at bounding box center [191, 471] width 57 height 8
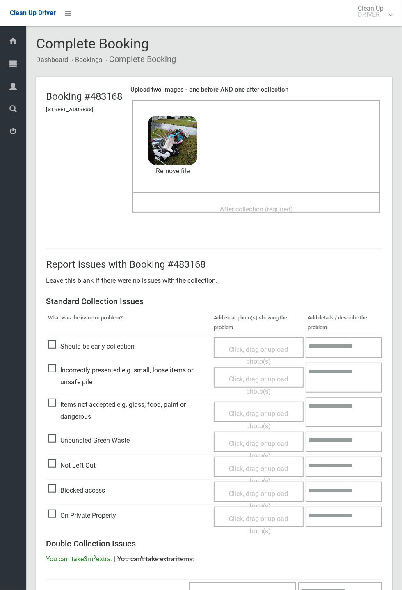
click at [233, 205] on span "After collection (required)" at bounding box center [256, 209] width 73 height 8
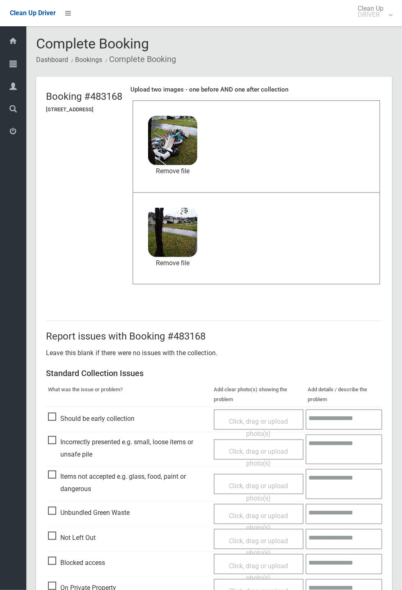
scroll to position [285, 0]
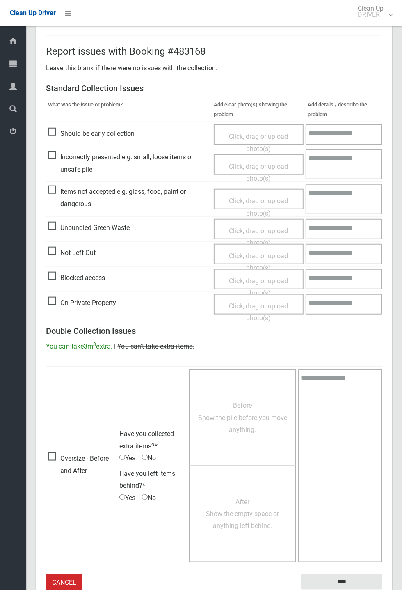
click at [332, 589] on small "The resident will be notified." at bounding box center [342, 595] width 81 height 12
click at [345, 576] on input "****" at bounding box center [342, 581] width 81 height 15
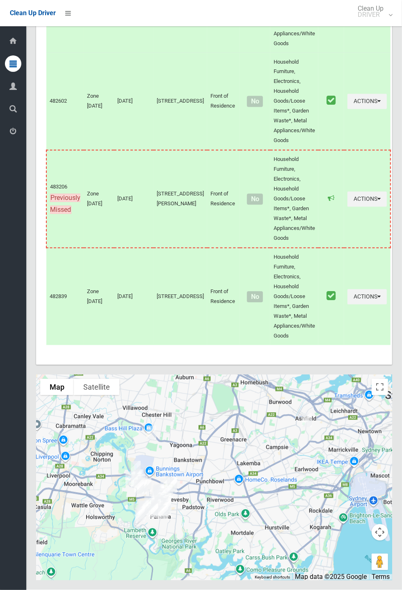
scroll to position [3975, 0]
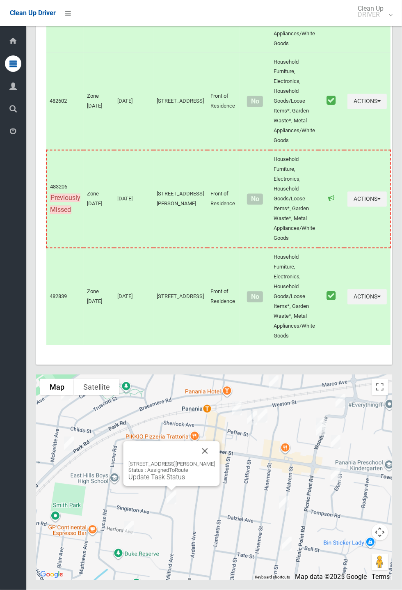
click at [169, 486] on div "[STREET_ADDRESS][PERSON_NAME] Status : AssignedToRoute Update Task Status" at bounding box center [172, 463] width 96 height 45
click at [215, 461] on button "Close" at bounding box center [205, 451] width 20 height 20
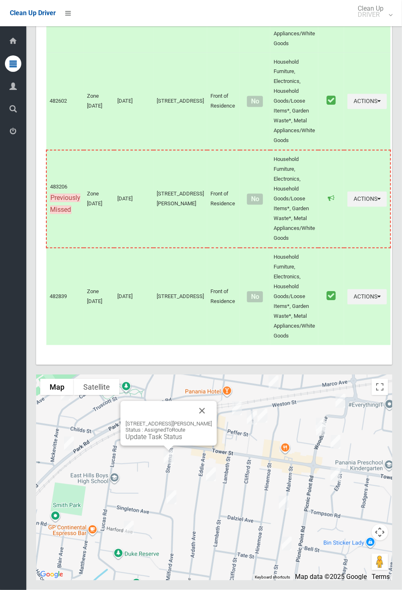
click at [167, 441] on link "Update Task Status" at bounding box center [154, 437] width 57 height 8
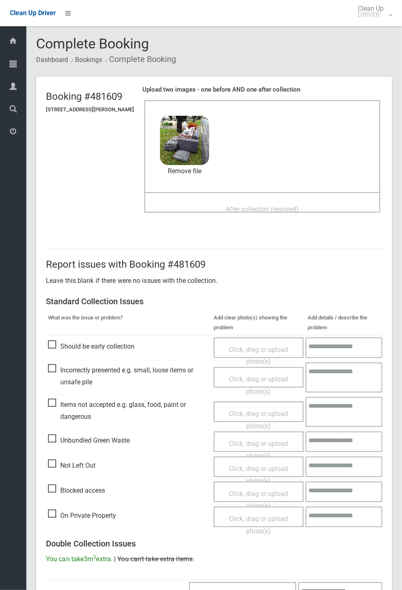
click at [236, 205] on span "After collection (required)" at bounding box center [262, 209] width 73 height 8
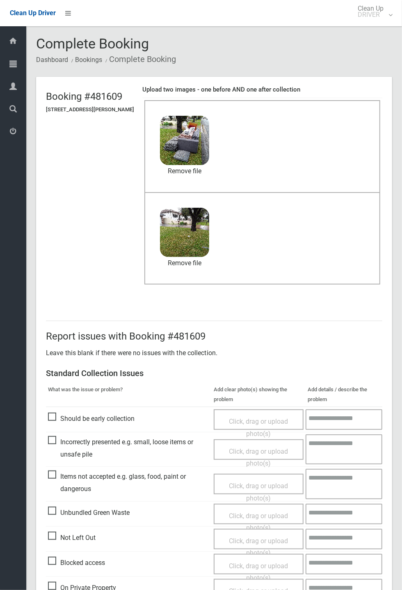
scroll to position [285, 0]
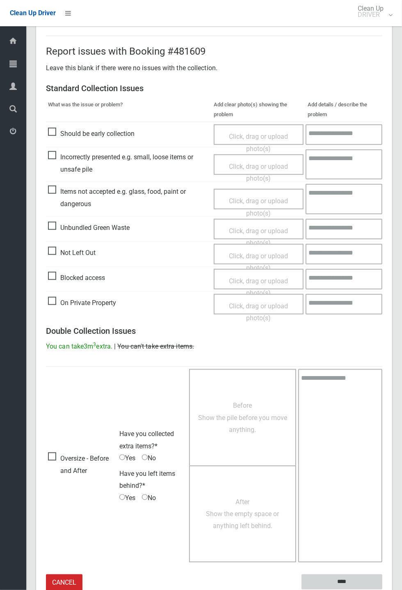
click at [382, 589] on input "****" at bounding box center [342, 581] width 81 height 15
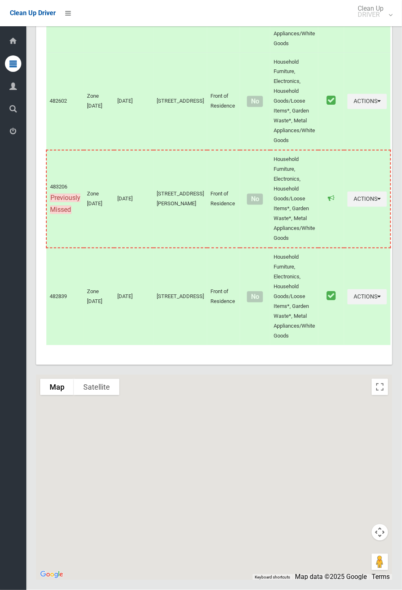
scroll to position [3971, 0]
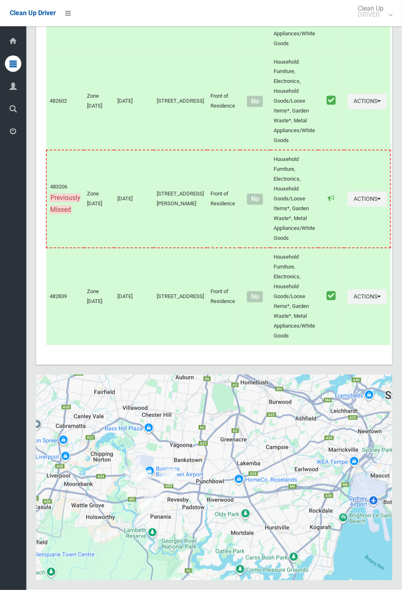
scroll to position [3975, 0]
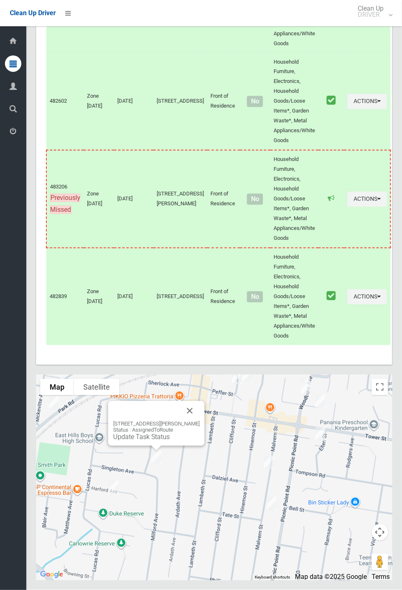
click at [150, 446] on div "[STREET_ADDRESS][PERSON_NAME] Status : AssignedToRoute Update Task Status" at bounding box center [156, 423] width 96 height 45
click at [142, 441] on link "Update Task Status" at bounding box center [141, 437] width 57 height 8
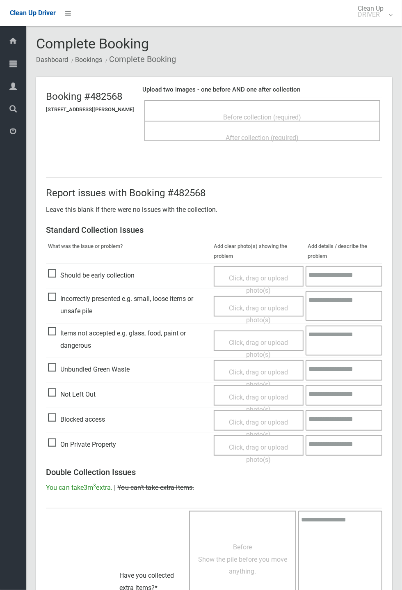
click at [263, 113] on span "Before collection (required)" at bounding box center [263, 117] width 78 height 8
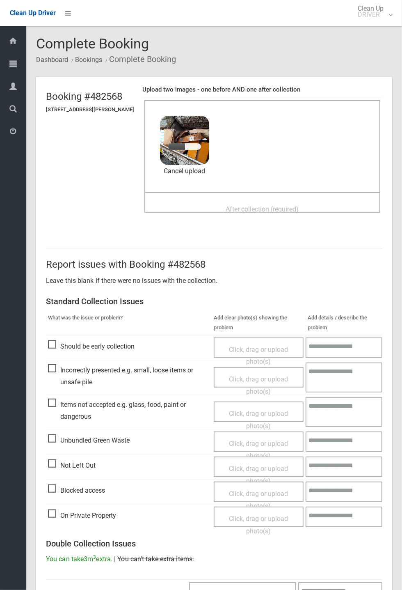
click at [261, 205] on span "After collection (required)" at bounding box center [262, 209] width 73 height 8
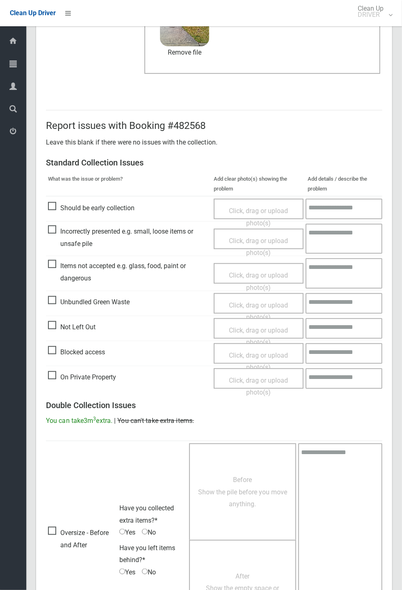
scroll to position [285, 0]
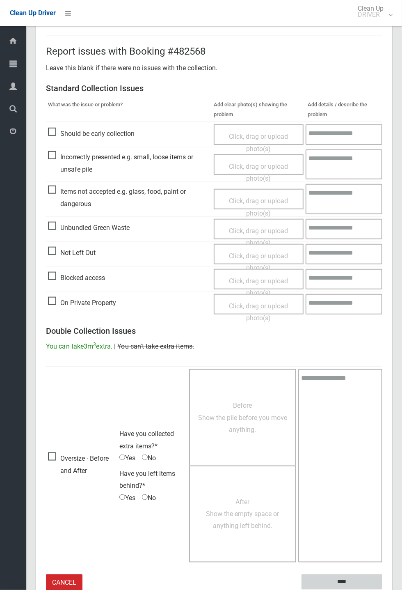
click at [382, 589] on input "****" at bounding box center [342, 581] width 81 height 15
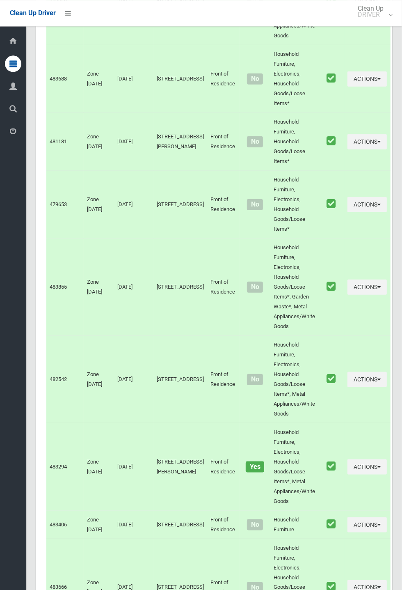
scroll to position [3975, 0]
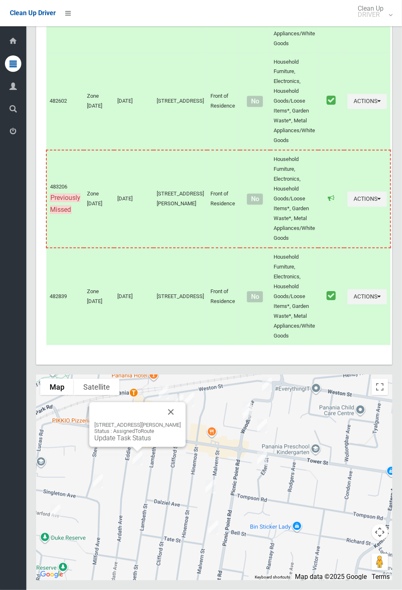
click at [136, 442] on link "Update Task Status" at bounding box center [122, 438] width 57 height 8
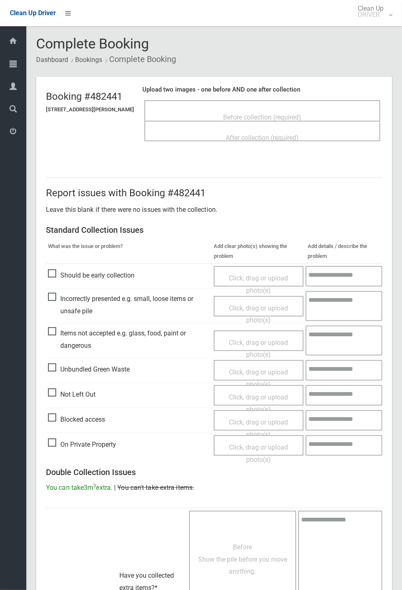
click at [231, 113] on span "Before collection (required)" at bounding box center [263, 117] width 78 height 8
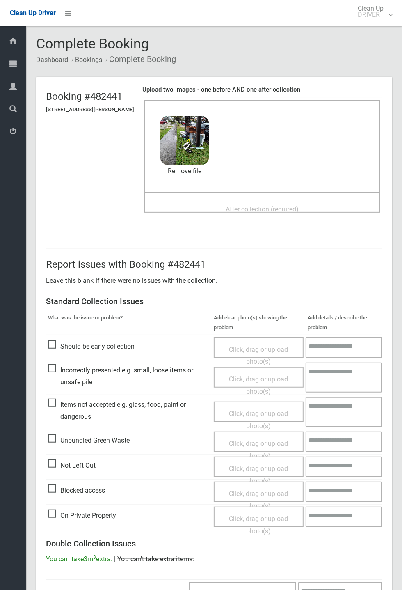
click at [212, 210] on div "After collection (required)" at bounding box center [262, 208] width 218 height 15
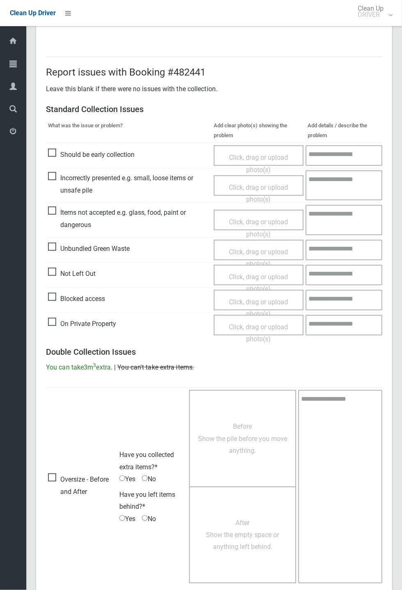
scroll to position [285, 0]
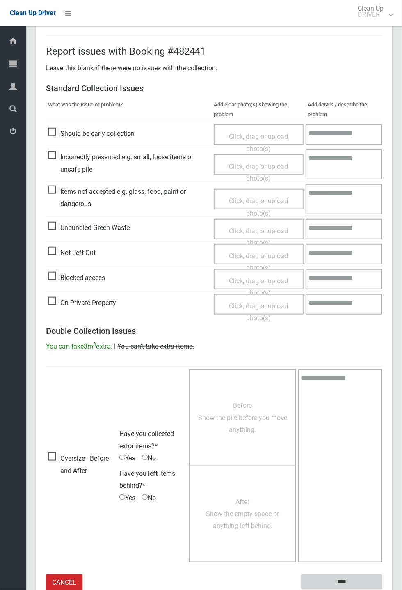
click at [341, 578] on input "****" at bounding box center [342, 581] width 81 height 15
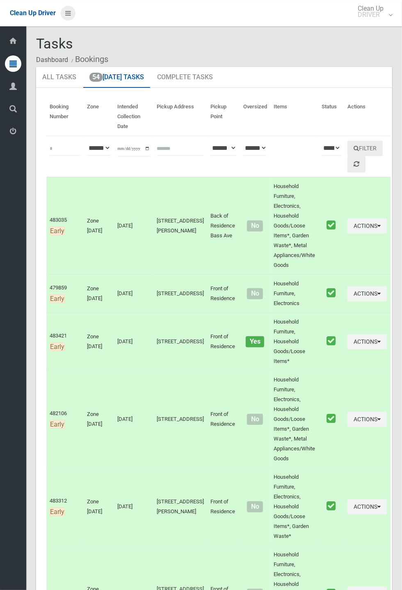
click at [67, 14] on icon at bounding box center [68, 13] width 6 height 14
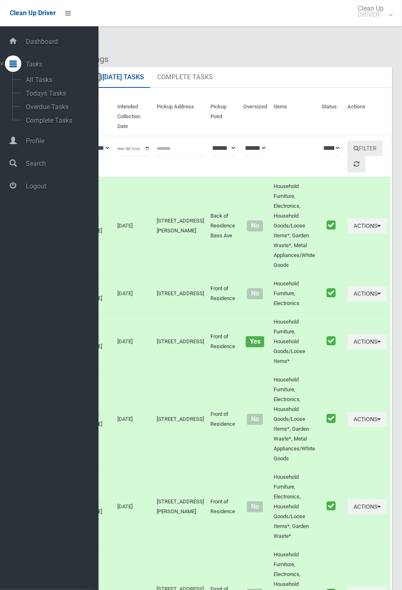
click at [46, 190] on span "Logout" at bounding box center [60, 186] width 75 height 8
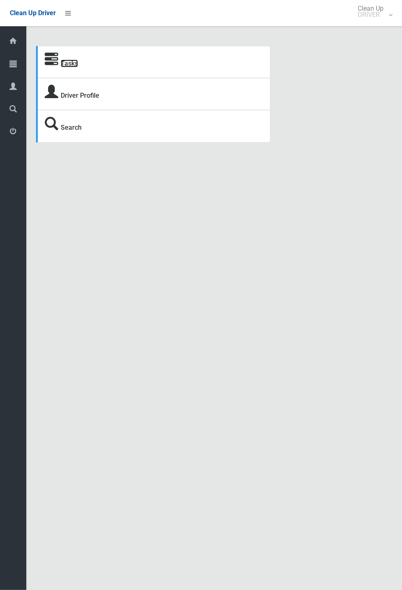
click at [78, 63] on link "Tasks" at bounding box center [69, 63] width 17 height 8
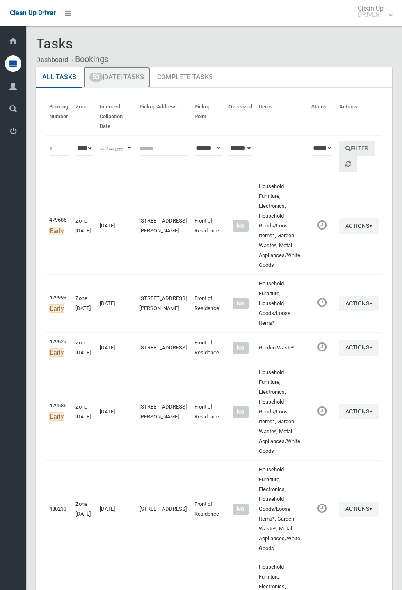
click at [120, 78] on link "53 [DATE] Tasks" at bounding box center [116, 77] width 67 height 21
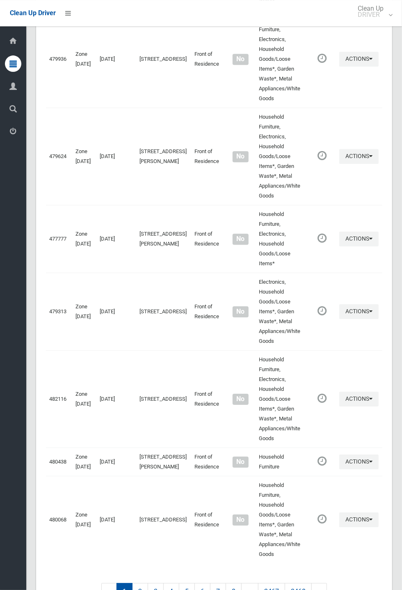
scroll to position [1223, 0]
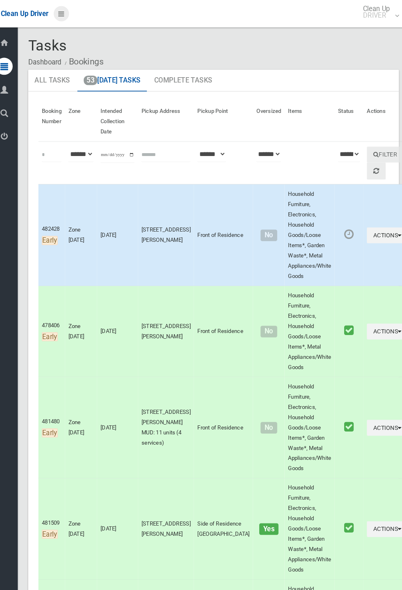
click at [71, 15] on icon at bounding box center [68, 13] width 6 height 14
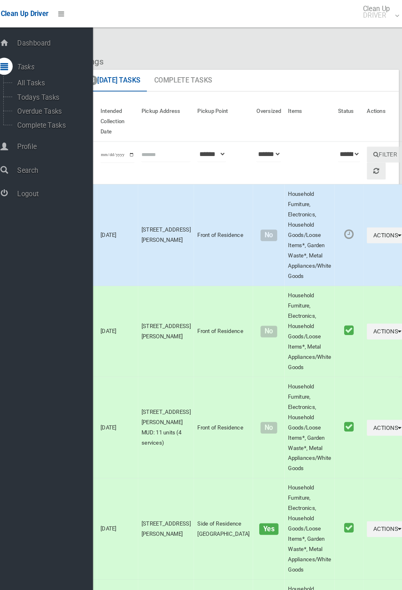
click at [46, 190] on span "Logout" at bounding box center [60, 186] width 75 height 8
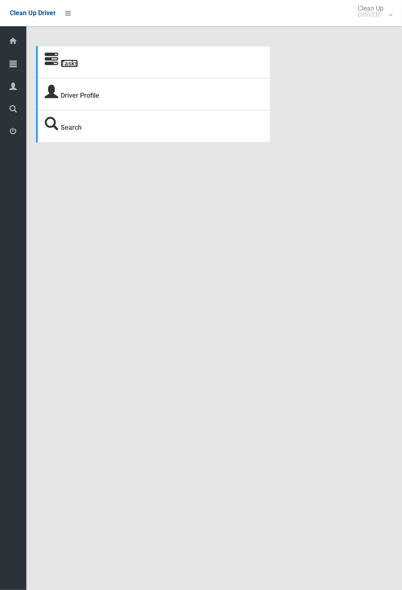
click at [62, 67] on link "Tasks" at bounding box center [69, 63] width 17 height 8
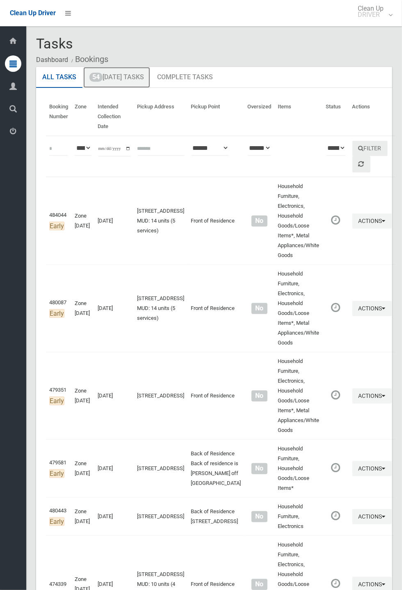
click at [137, 81] on link "54 [DATE] Tasks" at bounding box center [116, 77] width 67 height 21
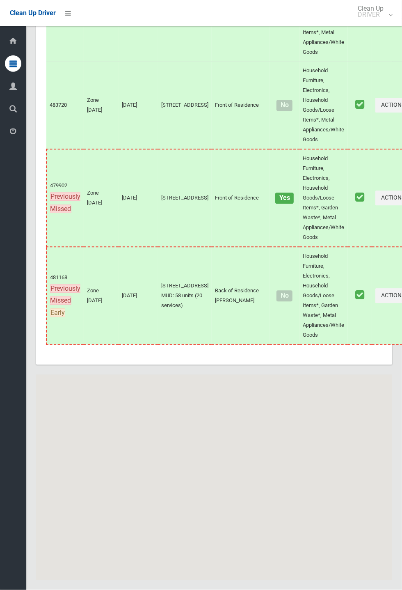
scroll to position [4586, 0]
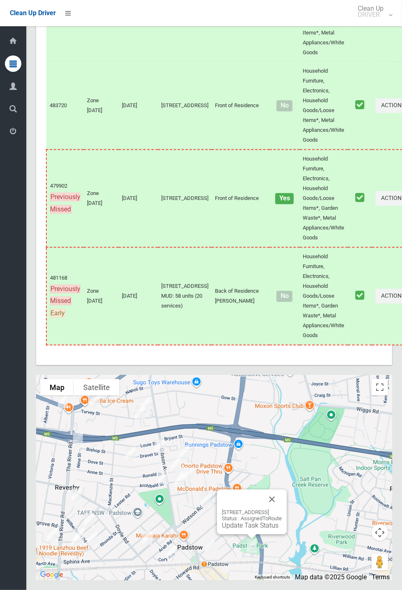
click at [282, 509] on button "Close" at bounding box center [272, 499] width 20 height 20
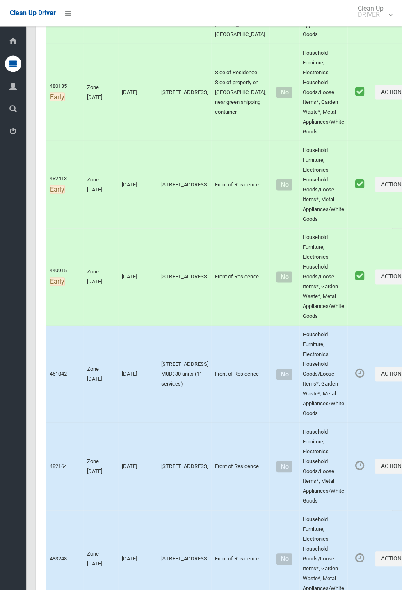
scroll to position [0, 0]
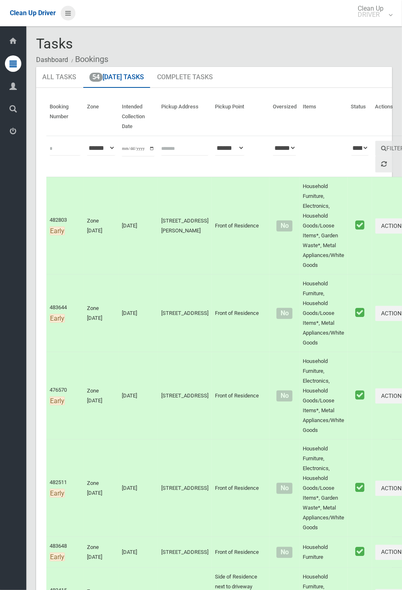
click at [70, 14] on icon at bounding box center [68, 13] width 6 height 14
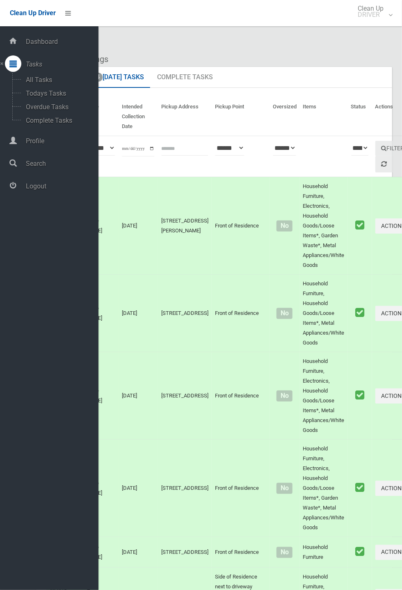
click at [46, 190] on span "Logout" at bounding box center [60, 186] width 75 height 8
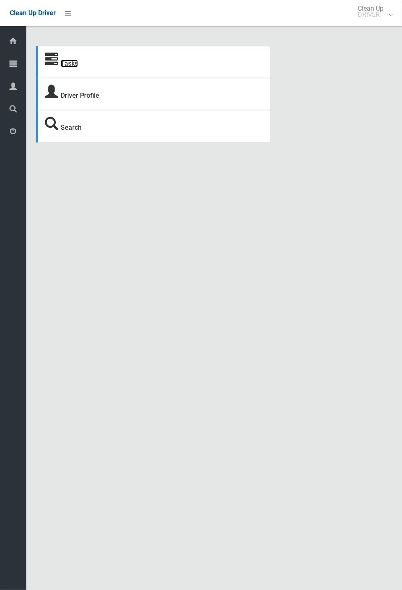
click at [63, 67] on link "Tasks" at bounding box center [69, 63] width 17 height 8
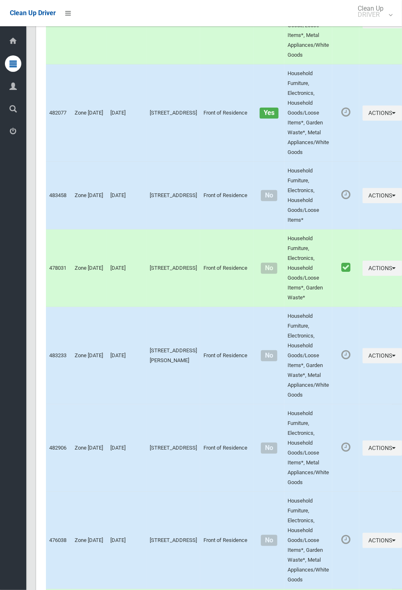
scroll to position [3869, 0]
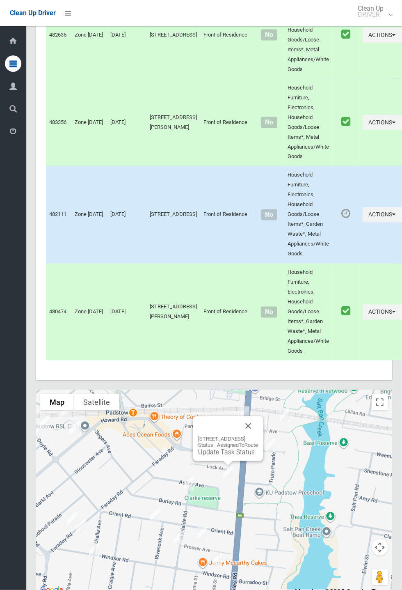
click at [258, 436] on button "Close" at bounding box center [248, 426] width 20 height 20
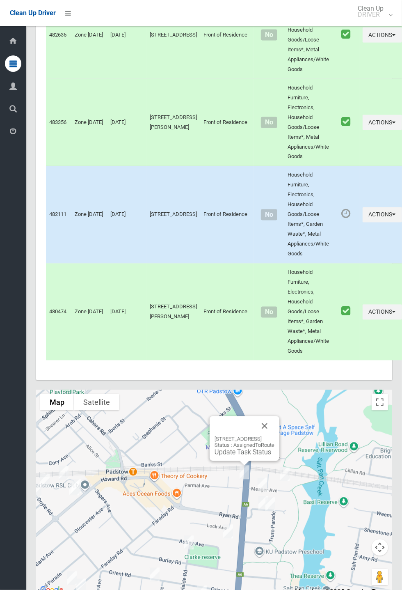
click at [274, 436] on button "Close" at bounding box center [265, 426] width 20 height 20
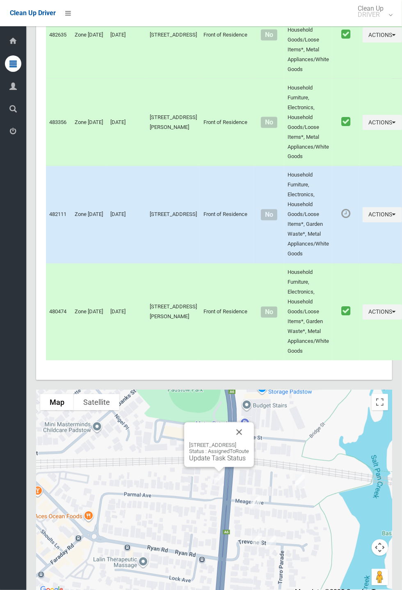
click at [254, 455] on div "74 Davies Road, PADSTOW NSW 2211 Status : AssignedToRoute Update Task Status" at bounding box center [219, 444] width 70 height 45
click at [249, 442] on button "Close" at bounding box center [239, 432] width 20 height 20
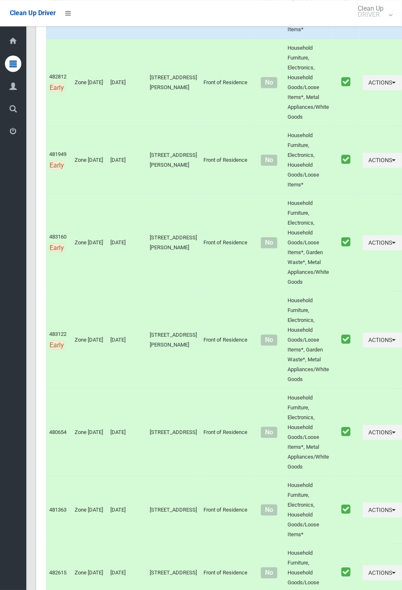
scroll to position [0, 0]
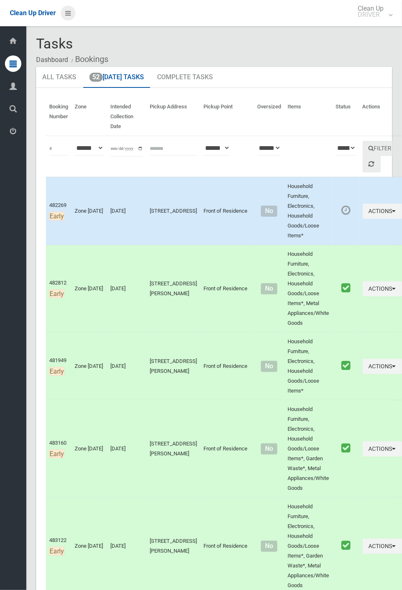
click at [71, 16] on icon at bounding box center [68, 13] width 6 height 14
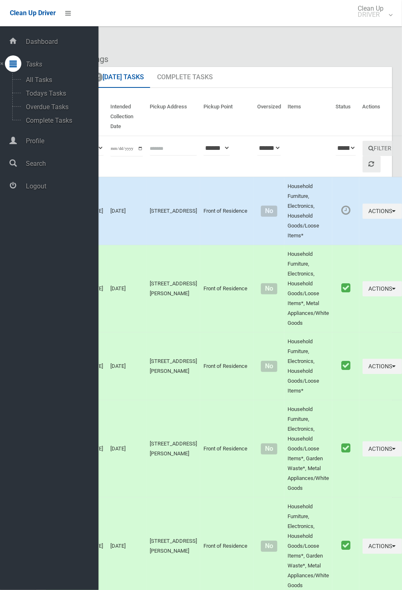
click at [46, 190] on span "Logout" at bounding box center [60, 186] width 75 height 8
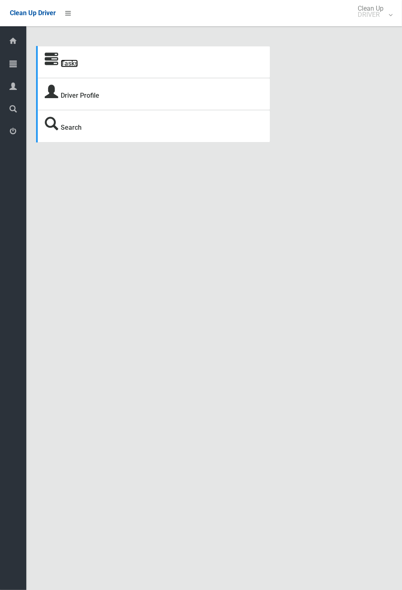
click at [69, 63] on link "Tasks" at bounding box center [69, 63] width 17 height 8
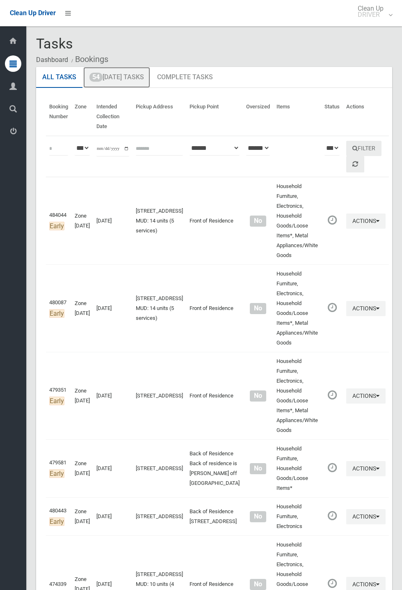
click at [125, 74] on link "54 [DATE] Tasks" at bounding box center [116, 77] width 67 height 21
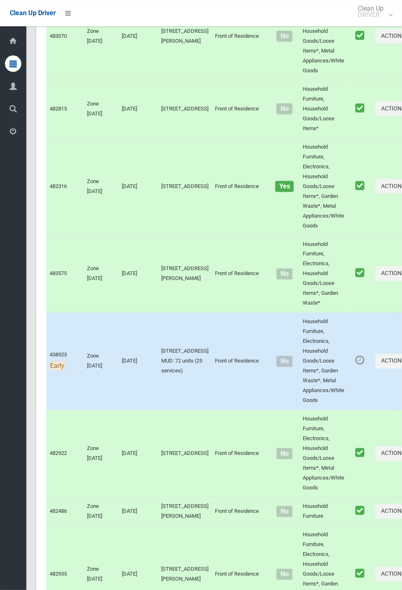
scroll to position [4586, 0]
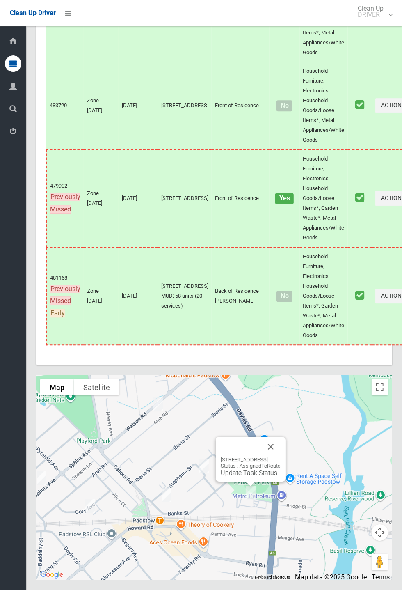
click at [281, 456] on button "Close" at bounding box center [271, 447] width 20 height 20
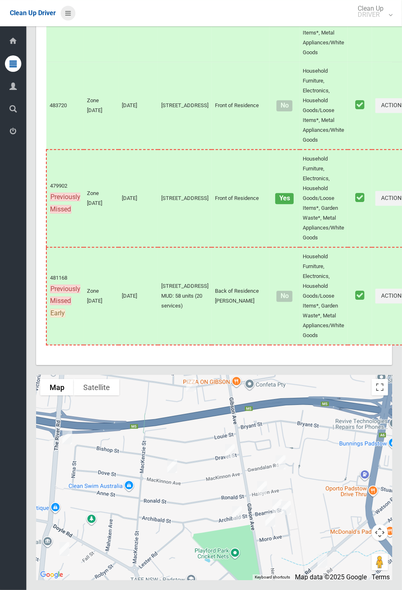
click at [71, 17] on icon at bounding box center [68, 13] width 6 height 14
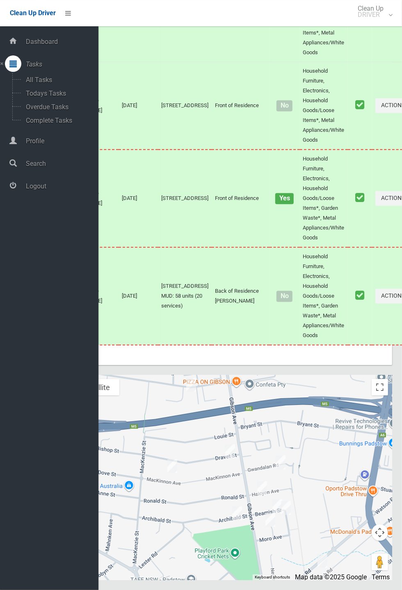
click at [69, 309] on div "Dashboard Tasks All Tasks Todays Tasks Overdue Tasks Complete Tasks Profile Sea…" at bounding box center [49, 307] width 98 height 563
click at [56, 17] on span "Clean Up Driver" at bounding box center [33, 13] width 46 height 8
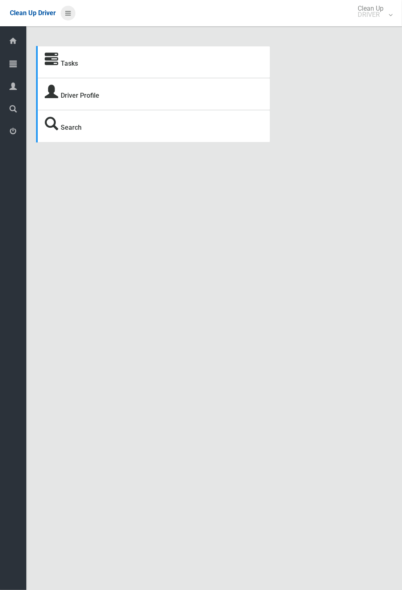
click at [71, 20] on icon at bounding box center [68, 13] width 6 height 14
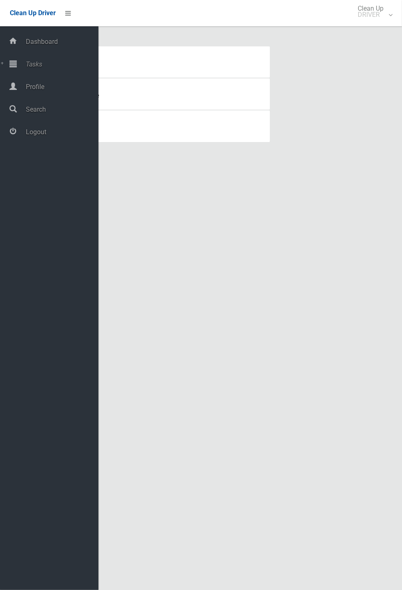
click at [59, 136] on span "Logout" at bounding box center [60, 132] width 75 height 8
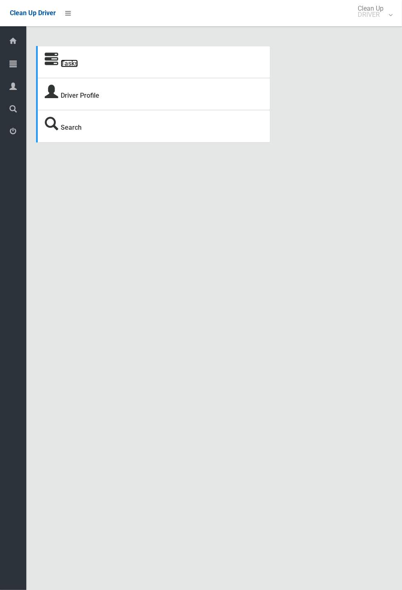
click at [69, 62] on link "Tasks" at bounding box center [69, 63] width 17 height 8
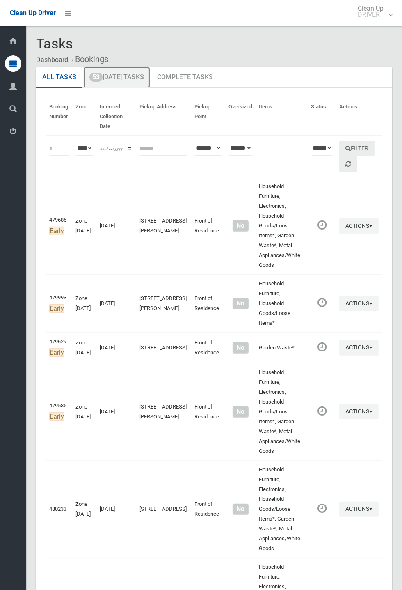
click at [127, 78] on link "53 [DATE] Tasks" at bounding box center [116, 77] width 67 height 21
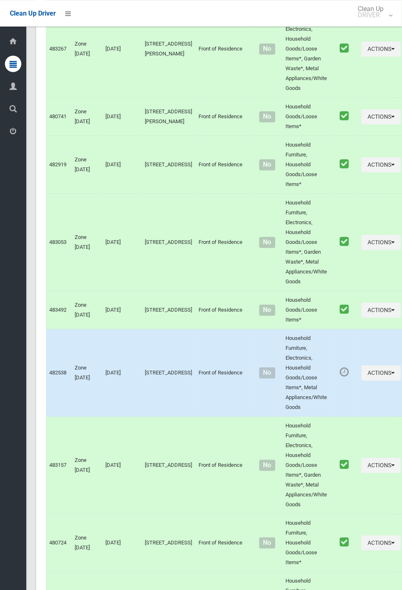
scroll to position [1150, 0]
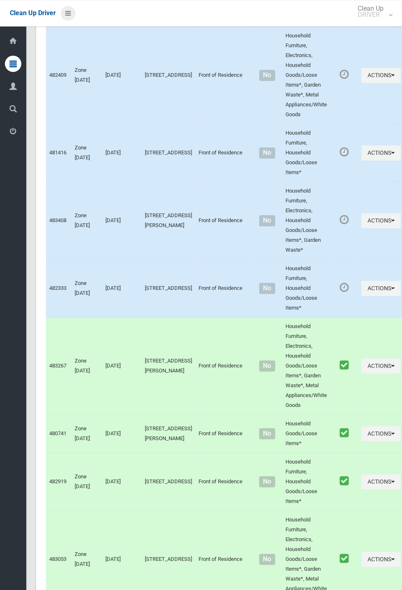
click at [71, 18] on icon at bounding box center [68, 13] width 6 height 14
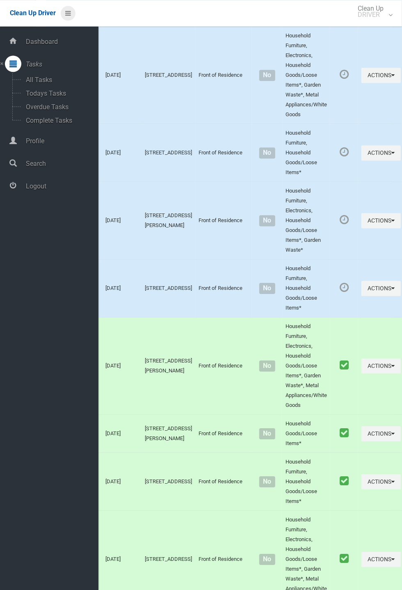
scroll to position [0, 0]
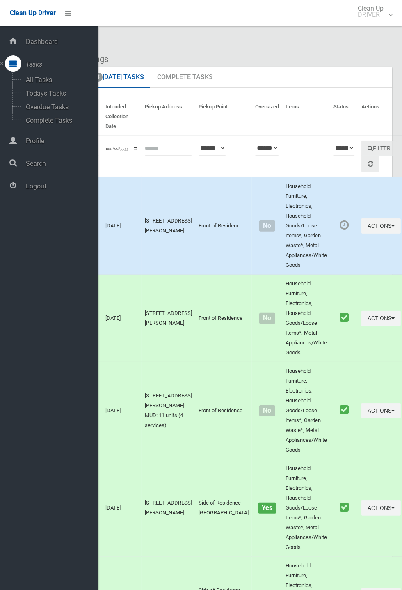
click at [46, 187] on span "Logout" at bounding box center [60, 186] width 75 height 8
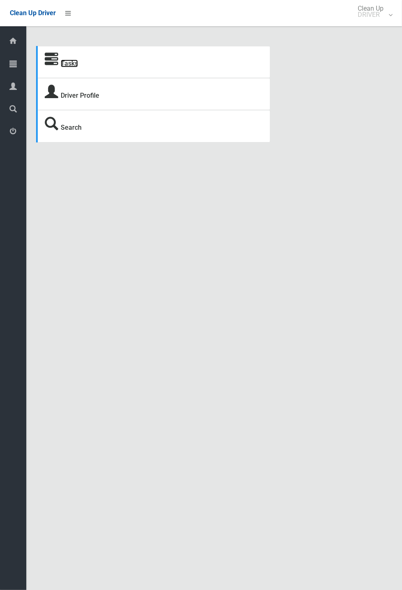
click at [66, 67] on link "Tasks" at bounding box center [69, 63] width 17 height 8
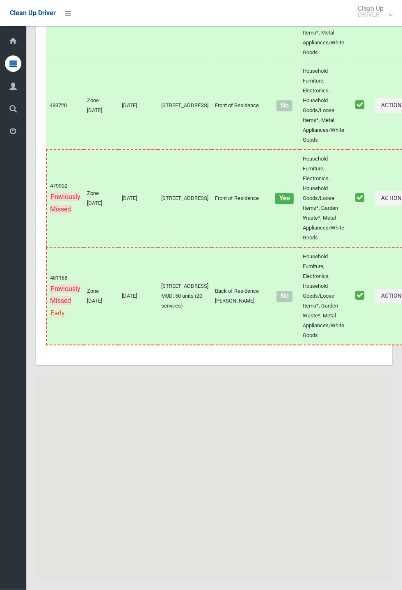
scroll to position [4586, 0]
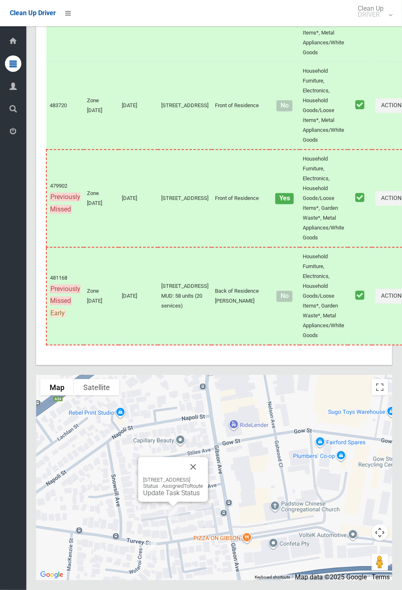
click at [203, 476] on button "Close" at bounding box center [193, 467] width 20 height 20
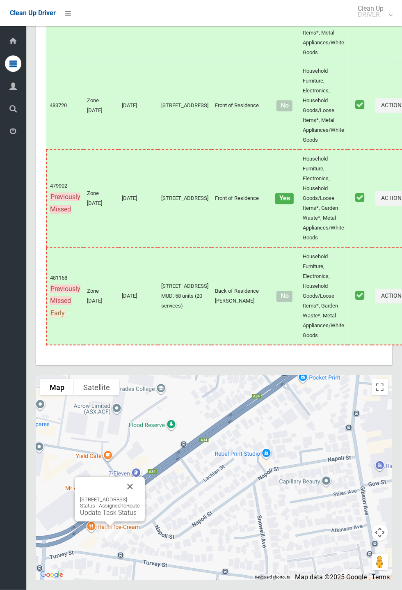
click at [140, 496] on button "Close" at bounding box center [130, 486] width 20 height 20
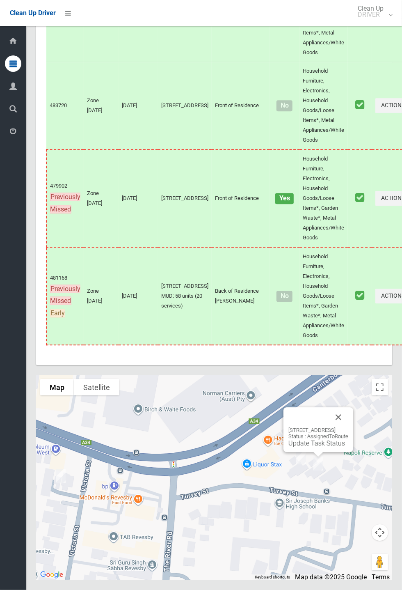
click at [295, 447] on link "Update Task Status" at bounding box center [316, 443] width 57 height 8
click at [281, 441] on link "Update Task Status" at bounding box center [299, 437] width 57 height 8
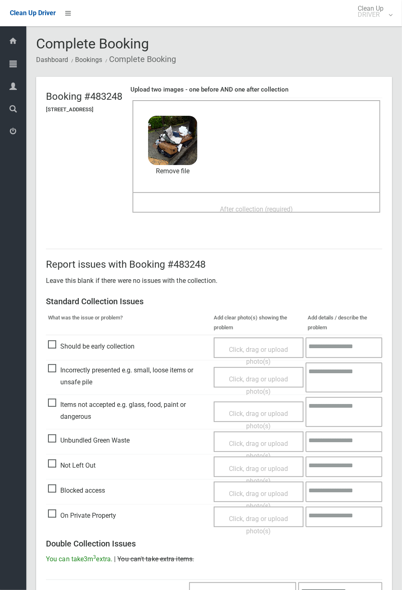
click at [232, 205] on span "After collection (required)" at bounding box center [256, 209] width 73 height 8
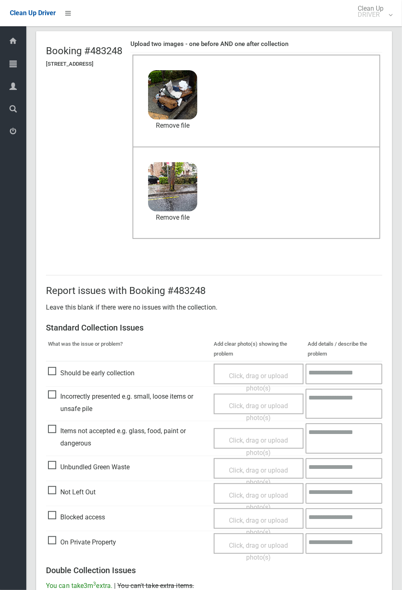
scroll to position [285, 0]
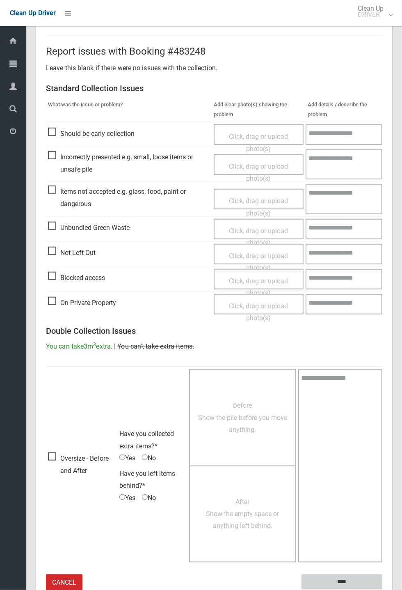
click at [382, 589] on input "****" at bounding box center [342, 581] width 81 height 15
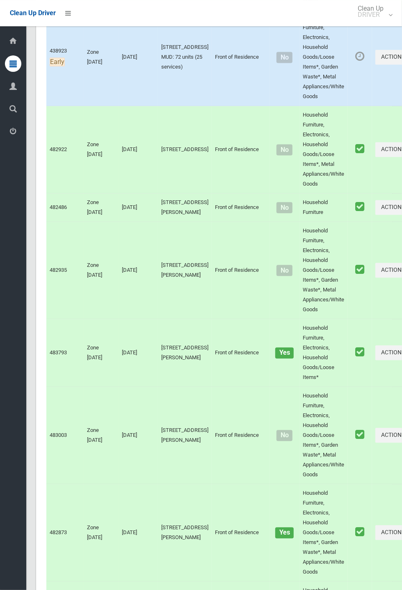
scroll to position [4529, 0]
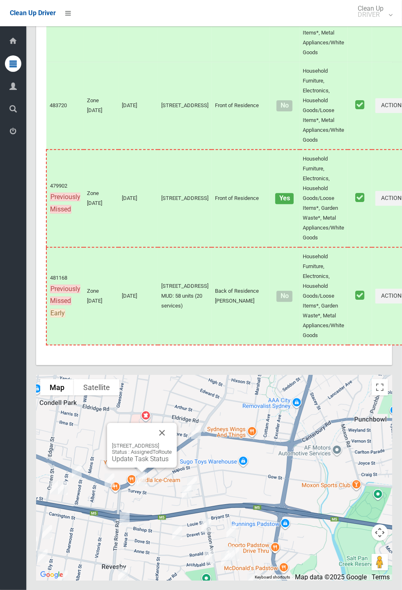
click at [154, 462] on div "[STREET_ADDRESS] Status : AssignedToRoute Update Task Status" at bounding box center [142, 452] width 60 height 20
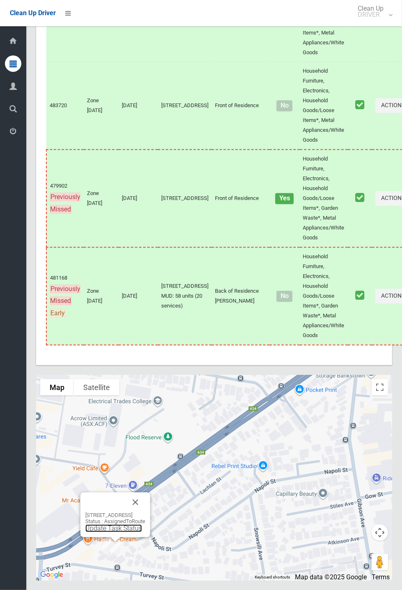
click at [123, 532] on link "Update Task Status" at bounding box center [113, 528] width 57 height 8
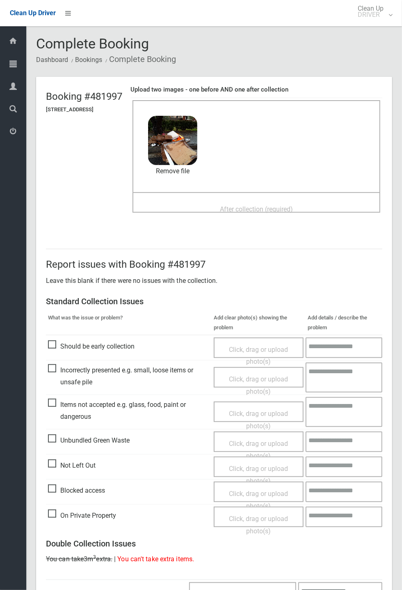
click at [250, 205] on span "After collection (required)" at bounding box center [256, 209] width 73 height 8
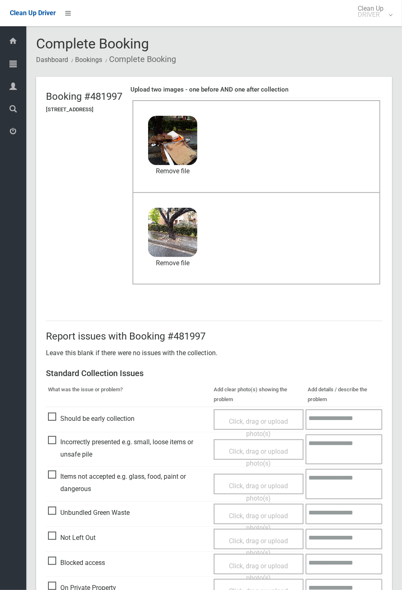
scroll to position [285, 0]
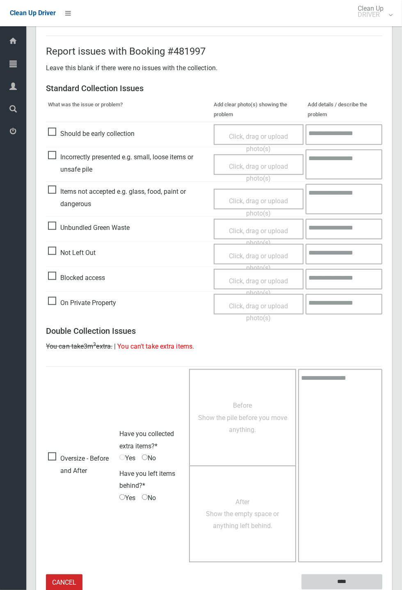
click at [345, 581] on input "****" at bounding box center [342, 581] width 81 height 15
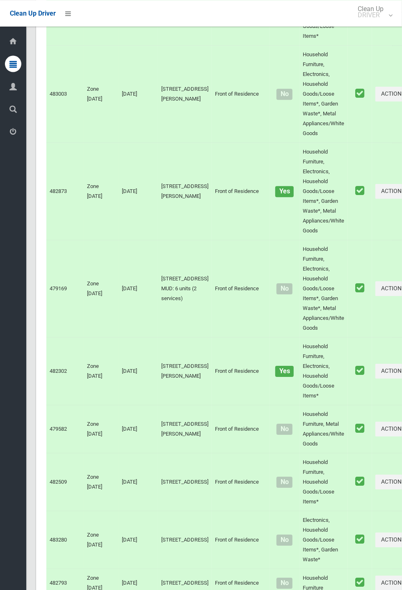
scroll to position [4529, 0]
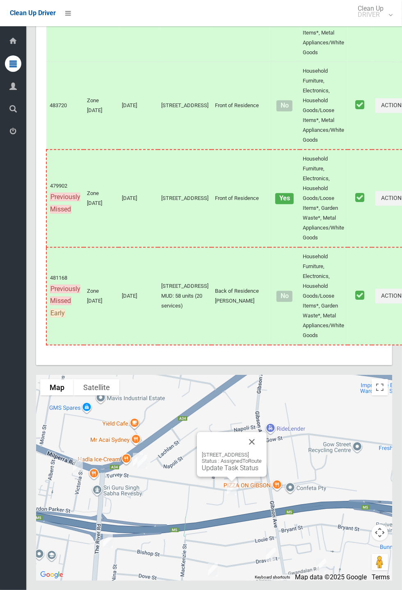
click at [262, 451] on button "Close" at bounding box center [252, 442] width 20 height 20
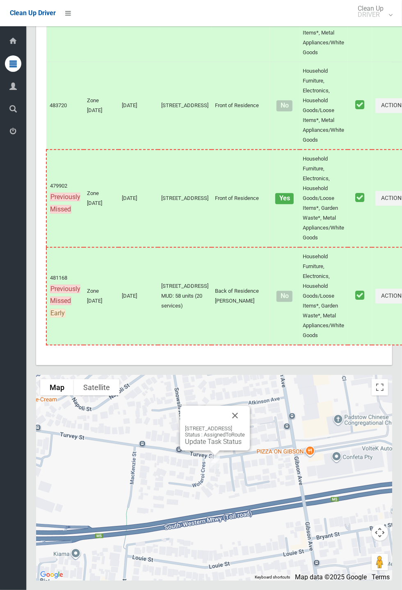
click at [245, 425] on button "Close" at bounding box center [235, 415] width 20 height 20
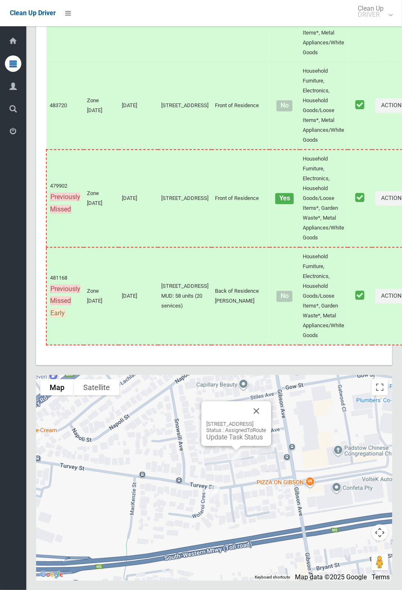
click at [232, 441] on link "Update Task Status" at bounding box center [234, 437] width 57 height 8
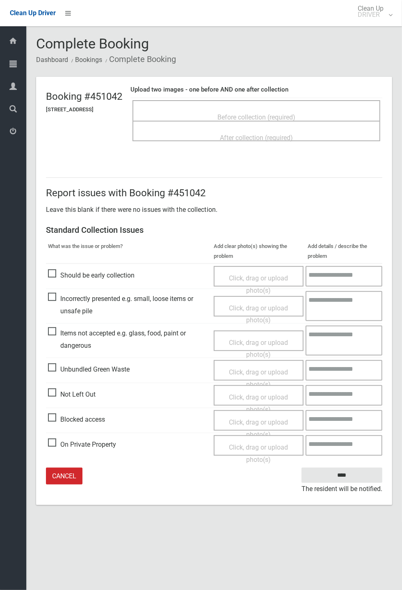
click at [265, 114] on span "Before collection (required)" at bounding box center [256, 117] width 78 height 8
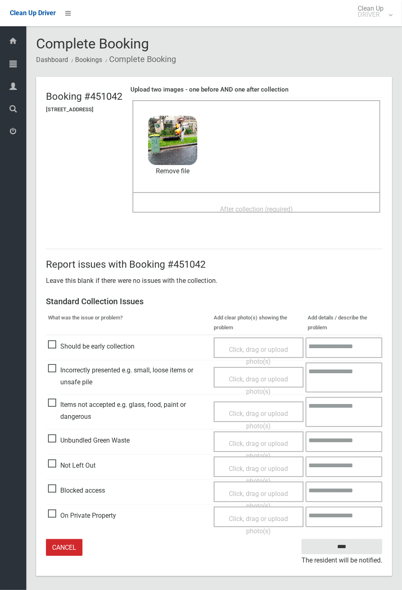
click at [244, 205] on span "After collection (required)" at bounding box center [256, 209] width 73 height 8
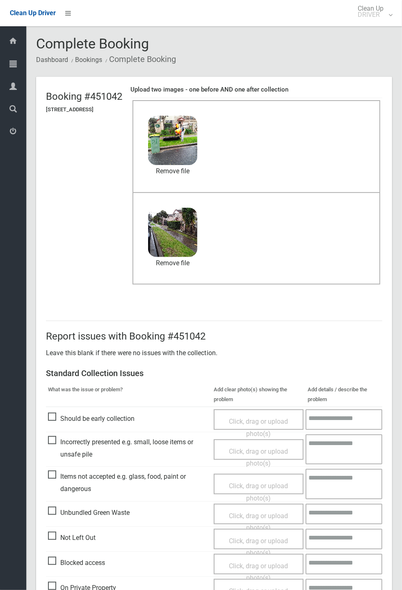
scroll to position [38, 0]
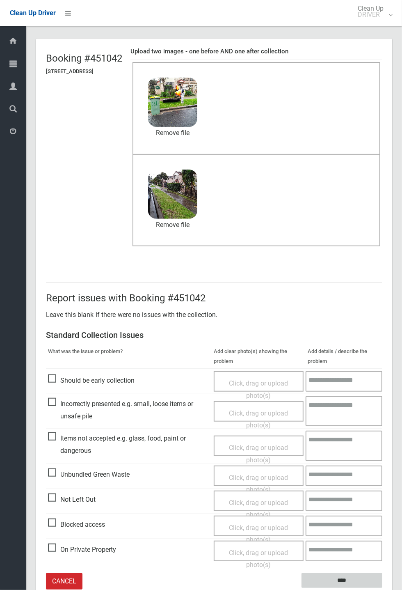
click at [382, 588] on input "****" at bounding box center [342, 580] width 81 height 15
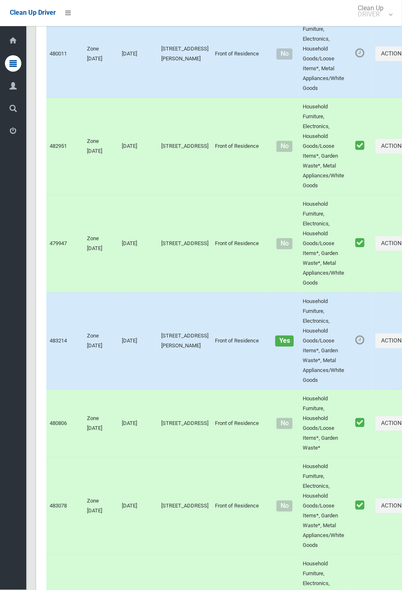
scroll to position [4529, 0]
